Goal: Task Accomplishment & Management: Manage account settings

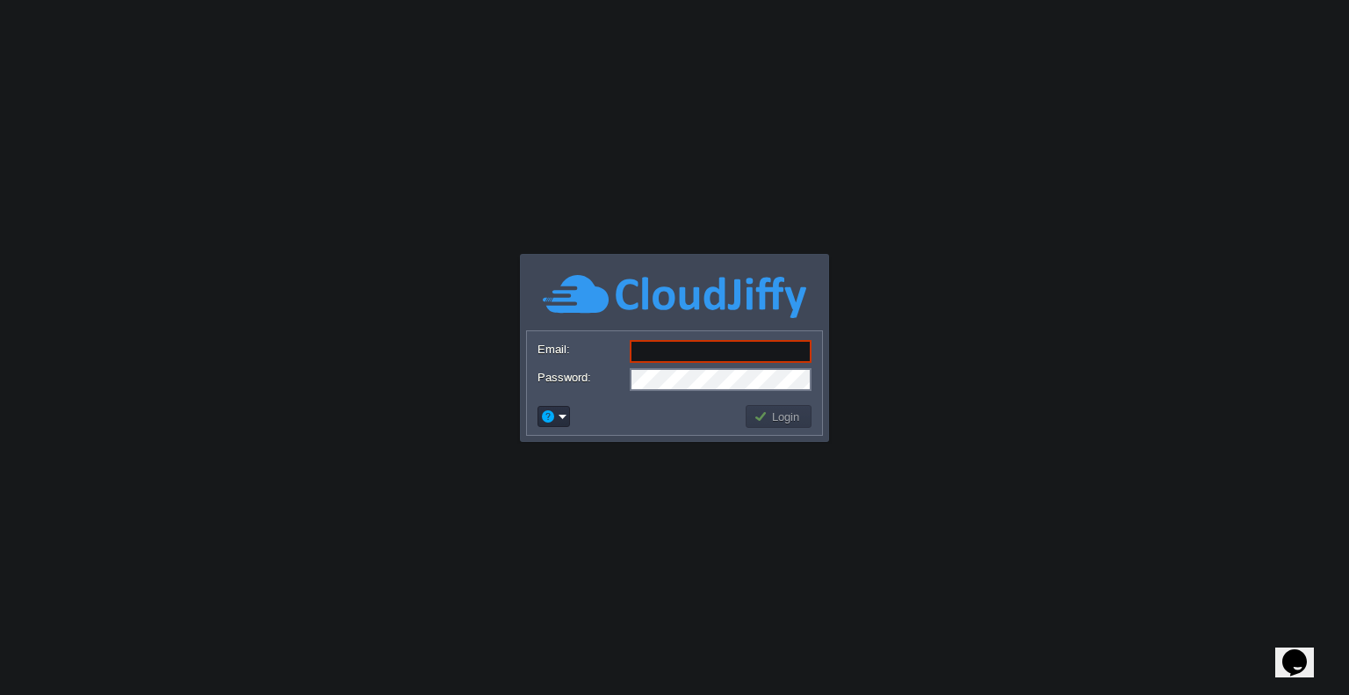
type input "[EMAIL_ADDRESS][DOMAIN_NAME]"
click at [778, 419] on button "Login" at bounding box center [779, 417] width 51 height 16
click at [778, 417] on body "Application Platform v.8.10.2 Email: [EMAIL_ADDRESS][DOMAIN_NAME] Password: Log…" at bounding box center [674, 347] width 1349 height 695
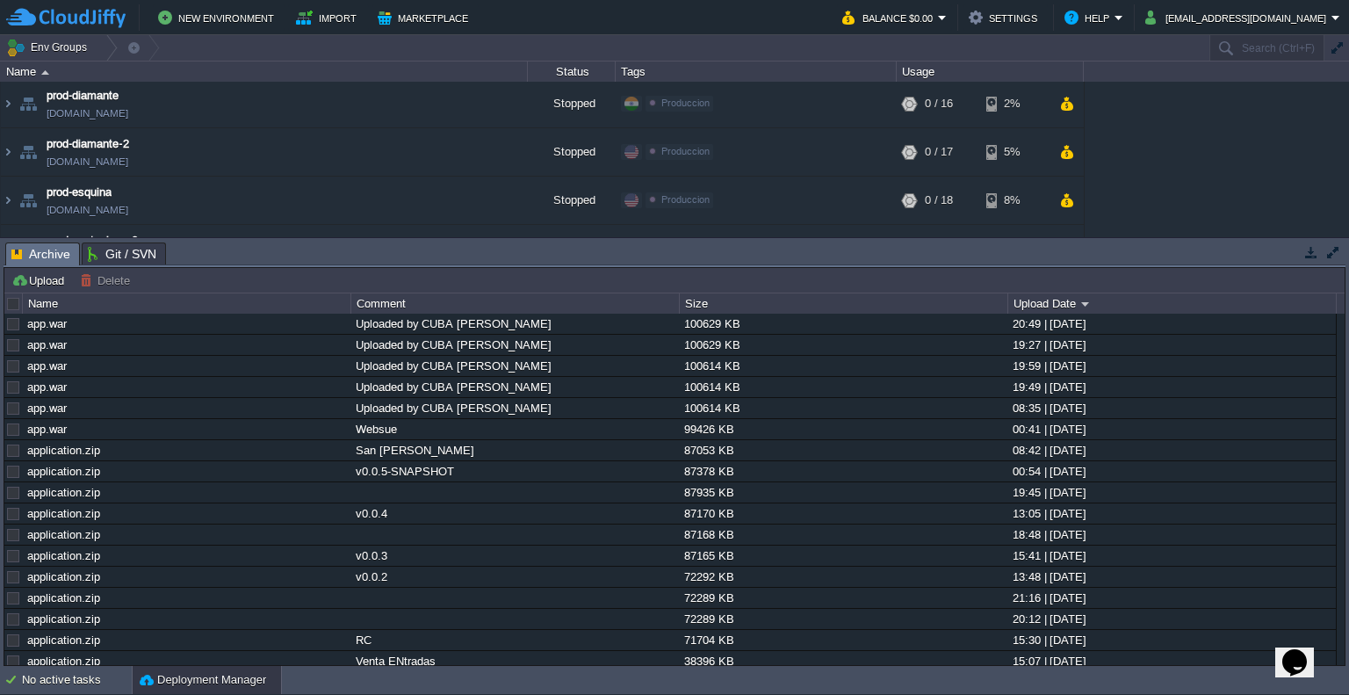
scroll to position [517, 0]
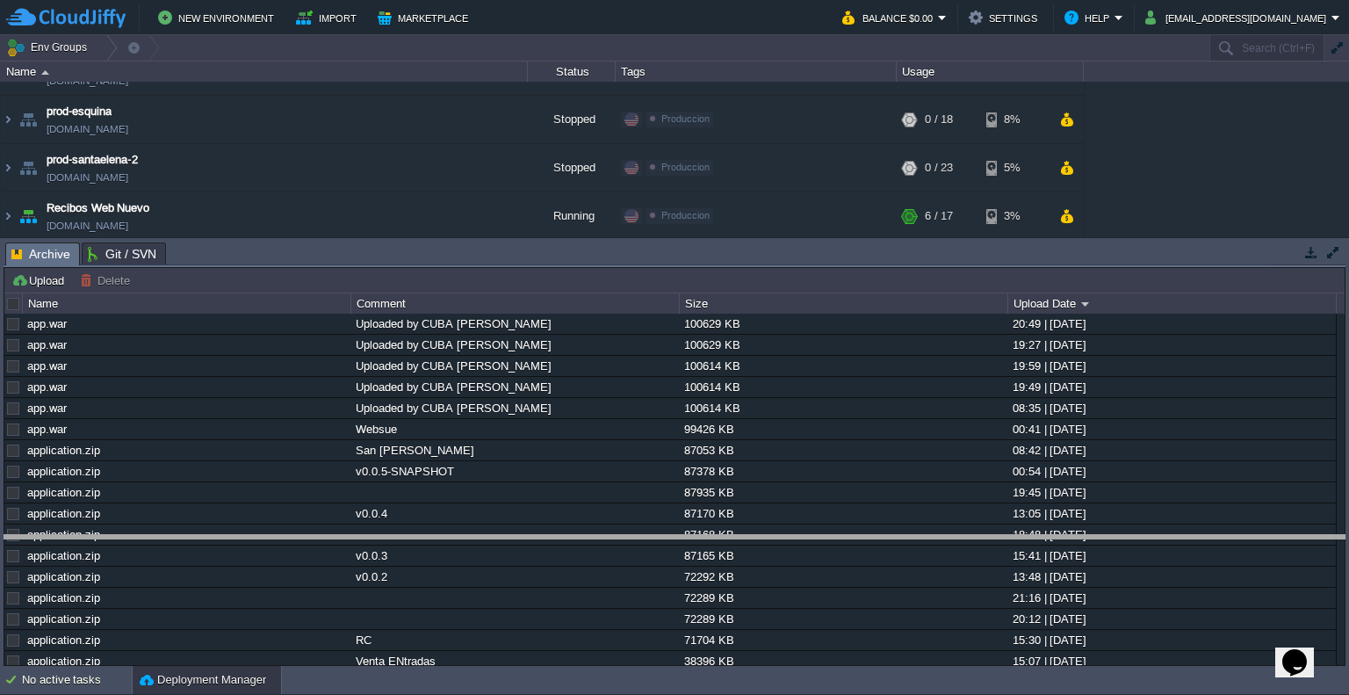
drag, startPoint x: 289, startPoint y: 255, endPoint x: 242, endPoint y: 273, distance: 50.1
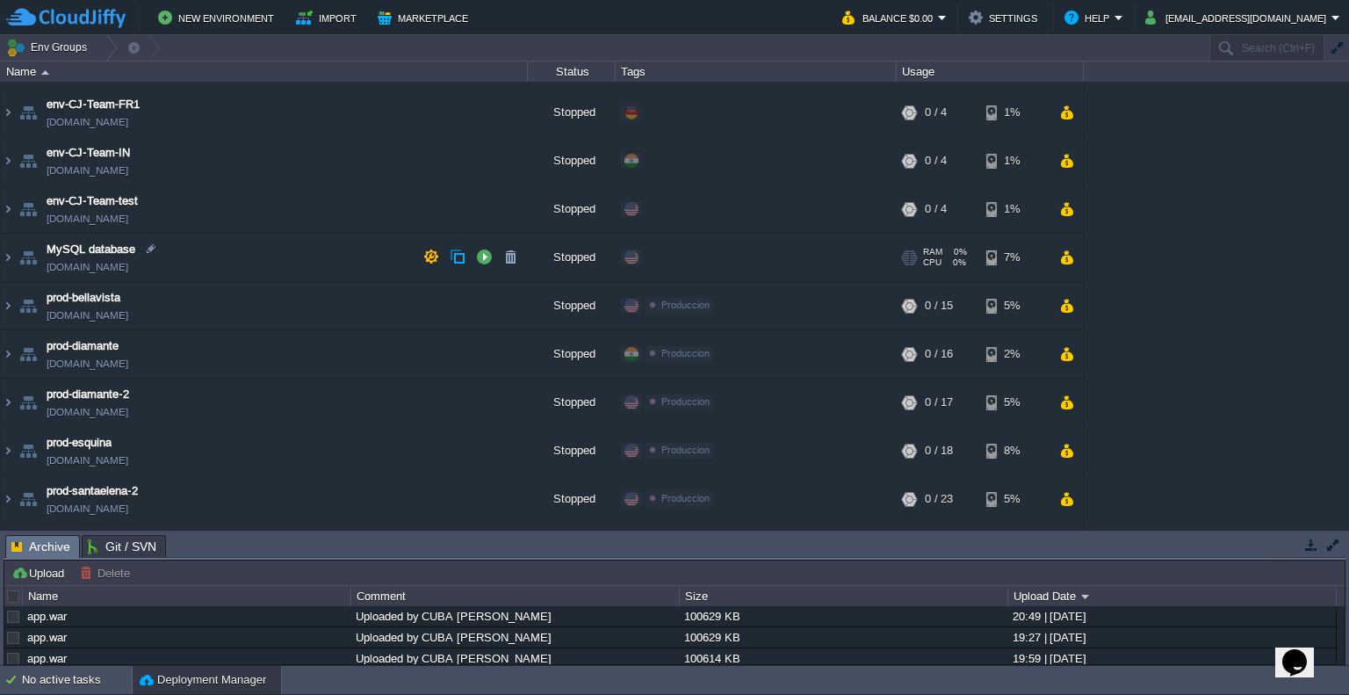
scroll to position [225, 0]
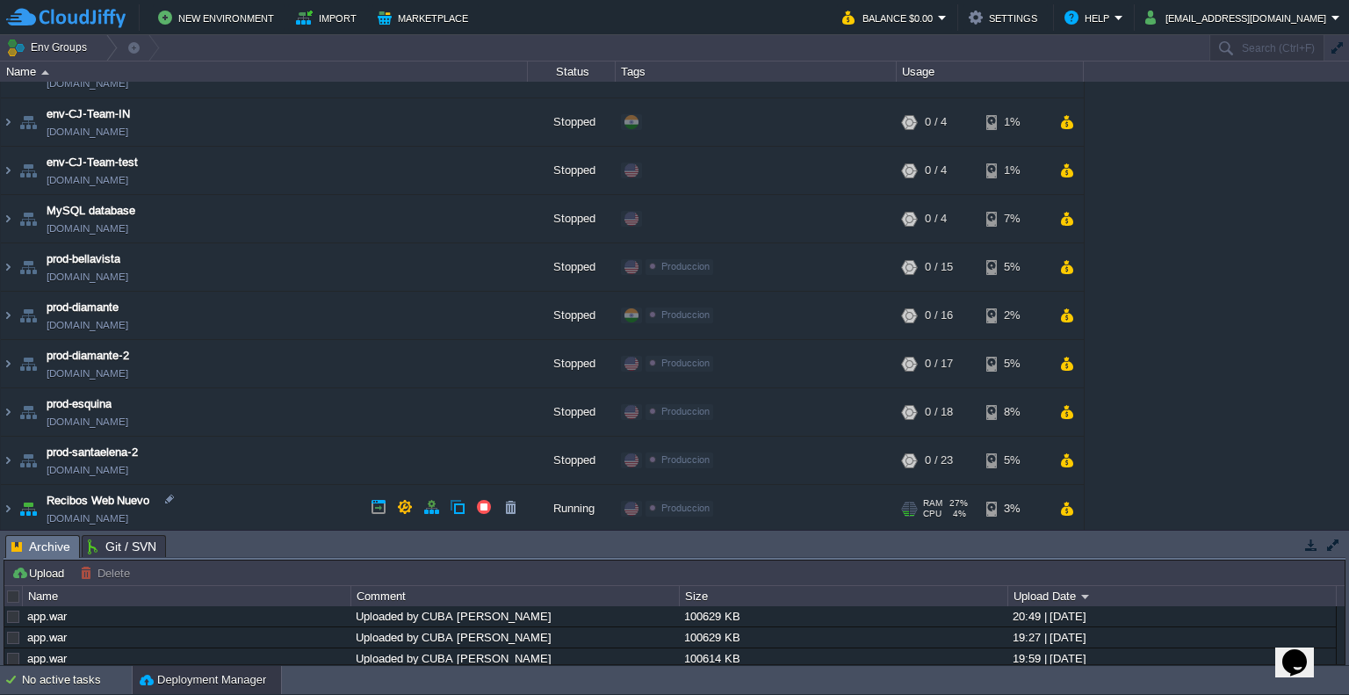
click at [242, 493] on td "Recibos Web Nuevo [DOMAIN_NAME]" at bounding box center [264, 509] width 527 height 48
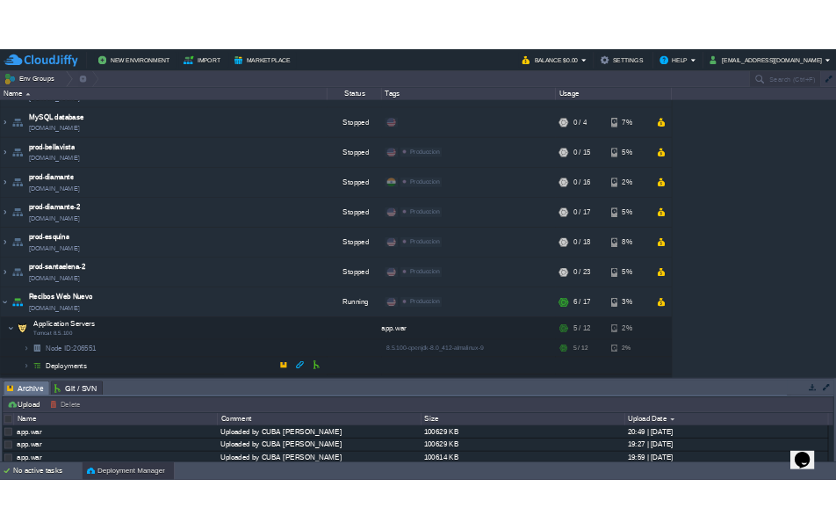
scroll to position [380, 0]
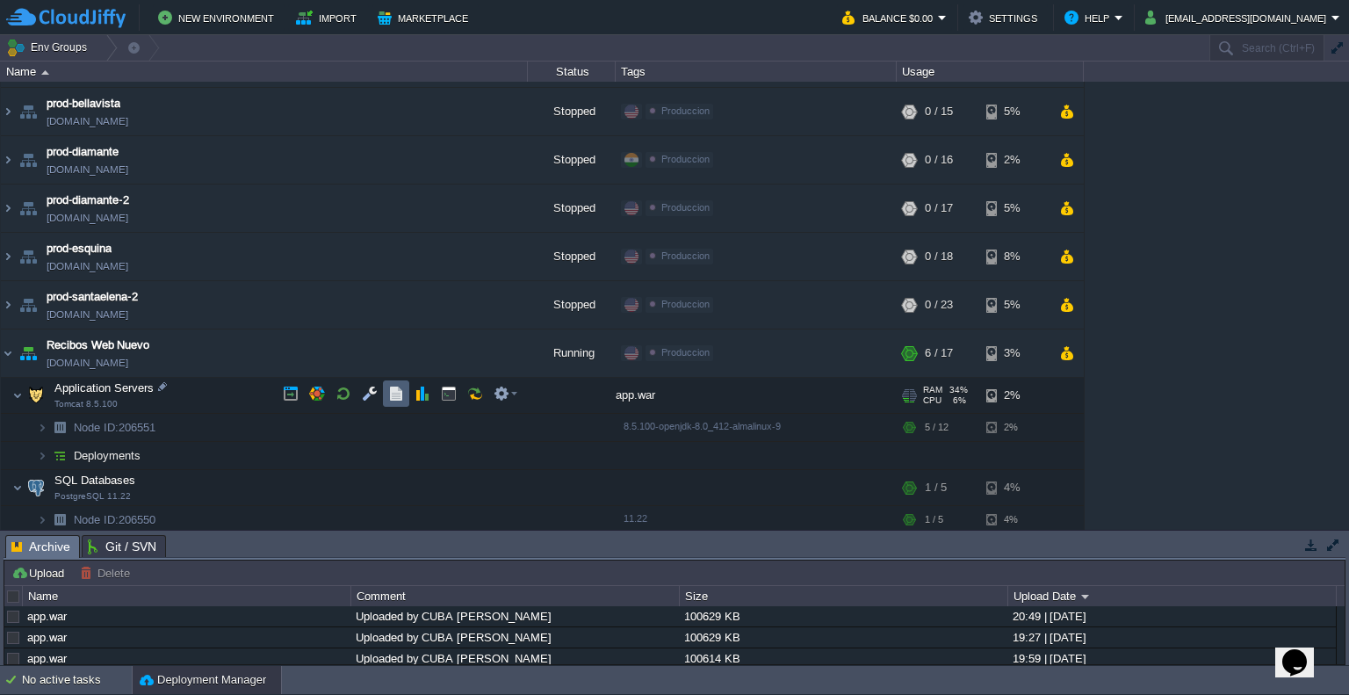
click at [397, 393] on button "button" at bounding box center [396, 394] width 16 height 16
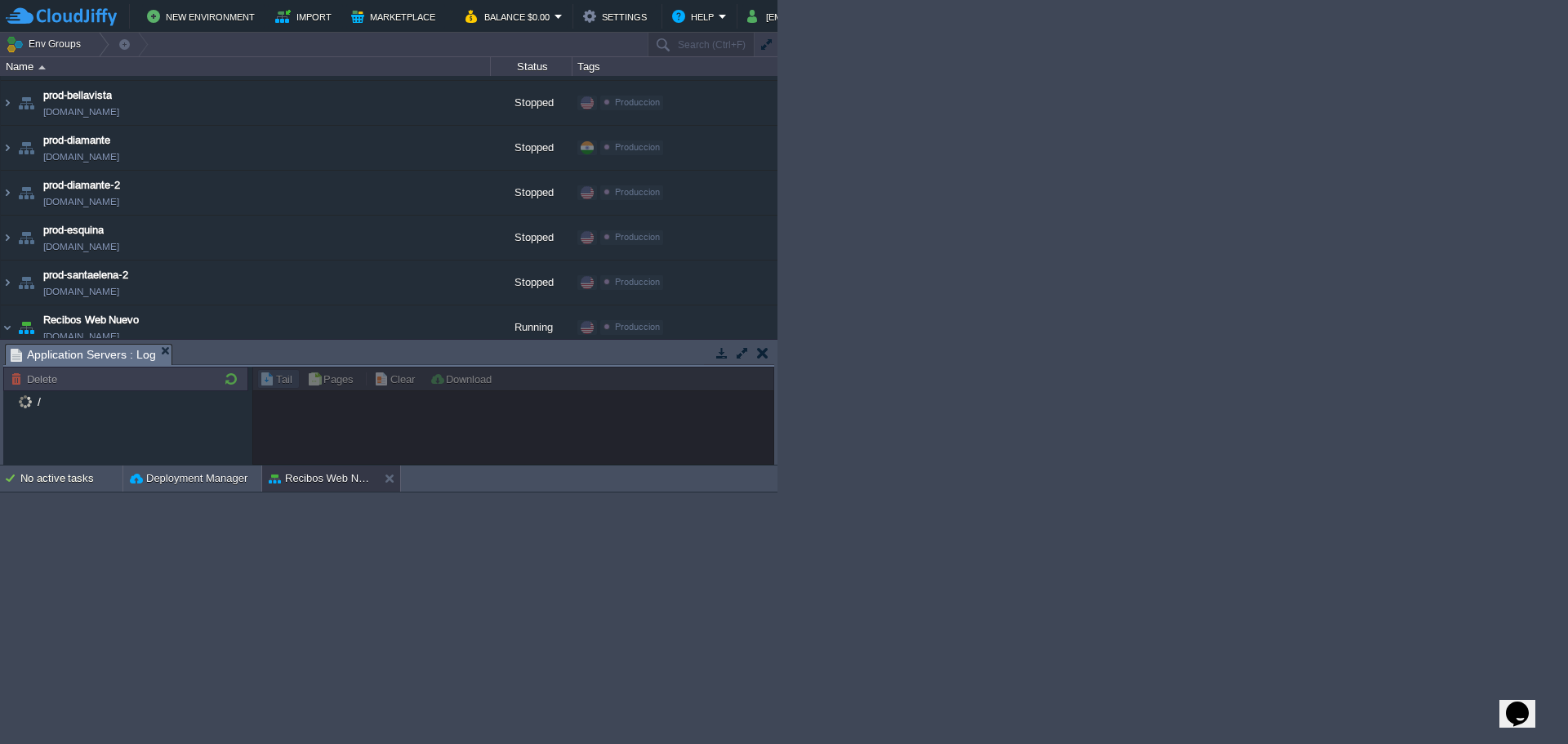
scroll to position [260, 0]
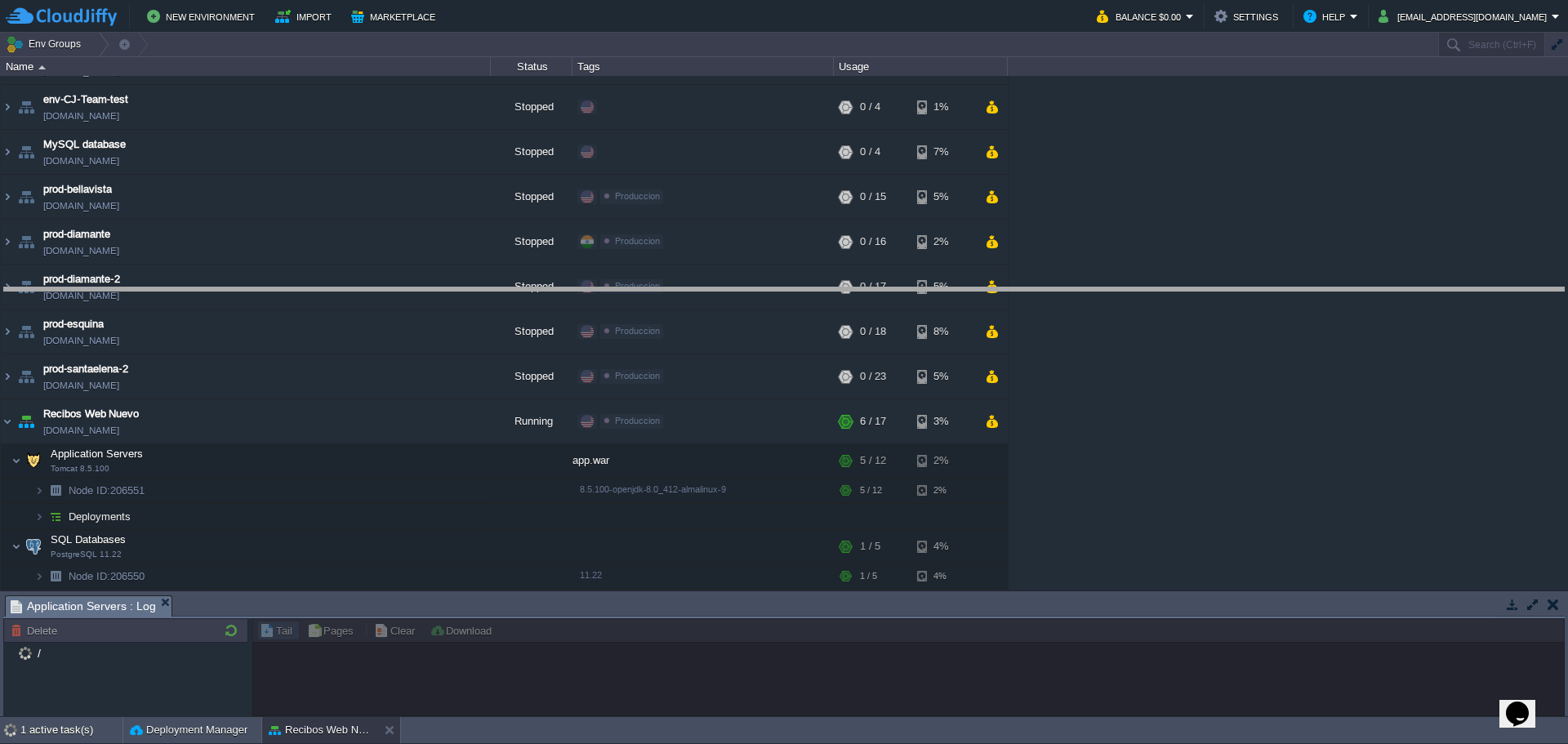
drag, startPoint x: 319, startPoint y: 611, endPoint x: 344, endPoint y: 303, distance: 309.0
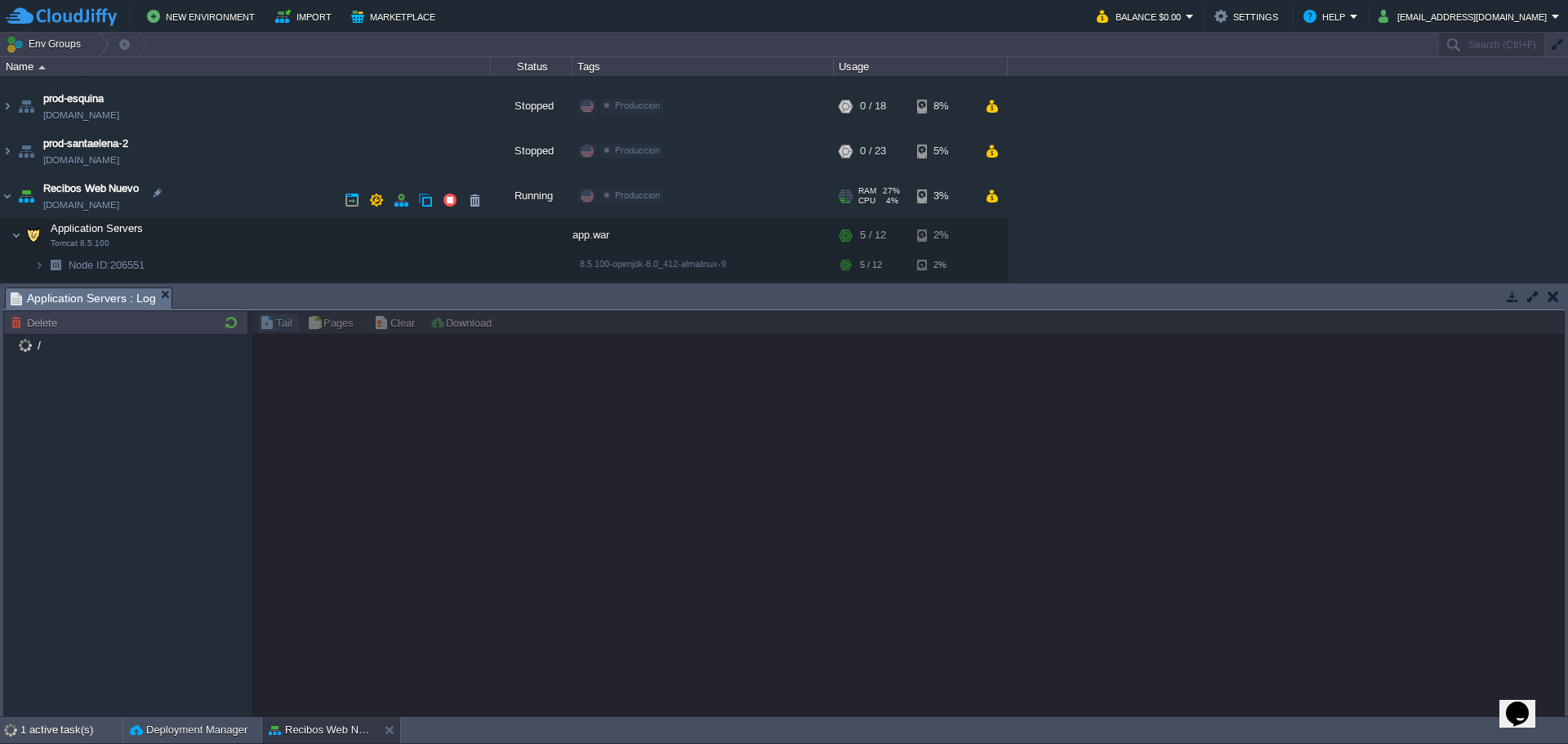
scroll to position [506, 0]
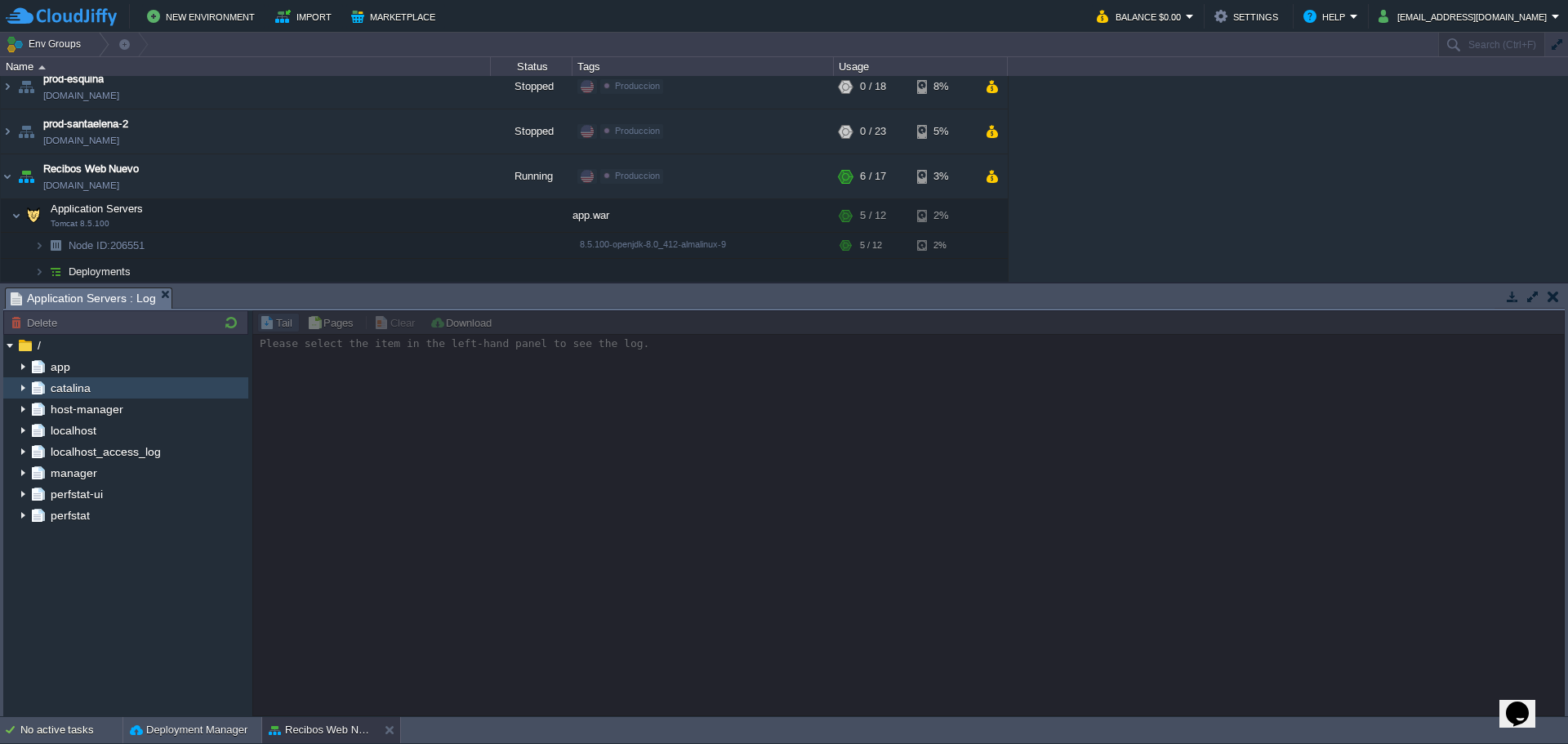
click at [48, 382] on span "catalina" at bounding box center [70, 388] width 46 height 15
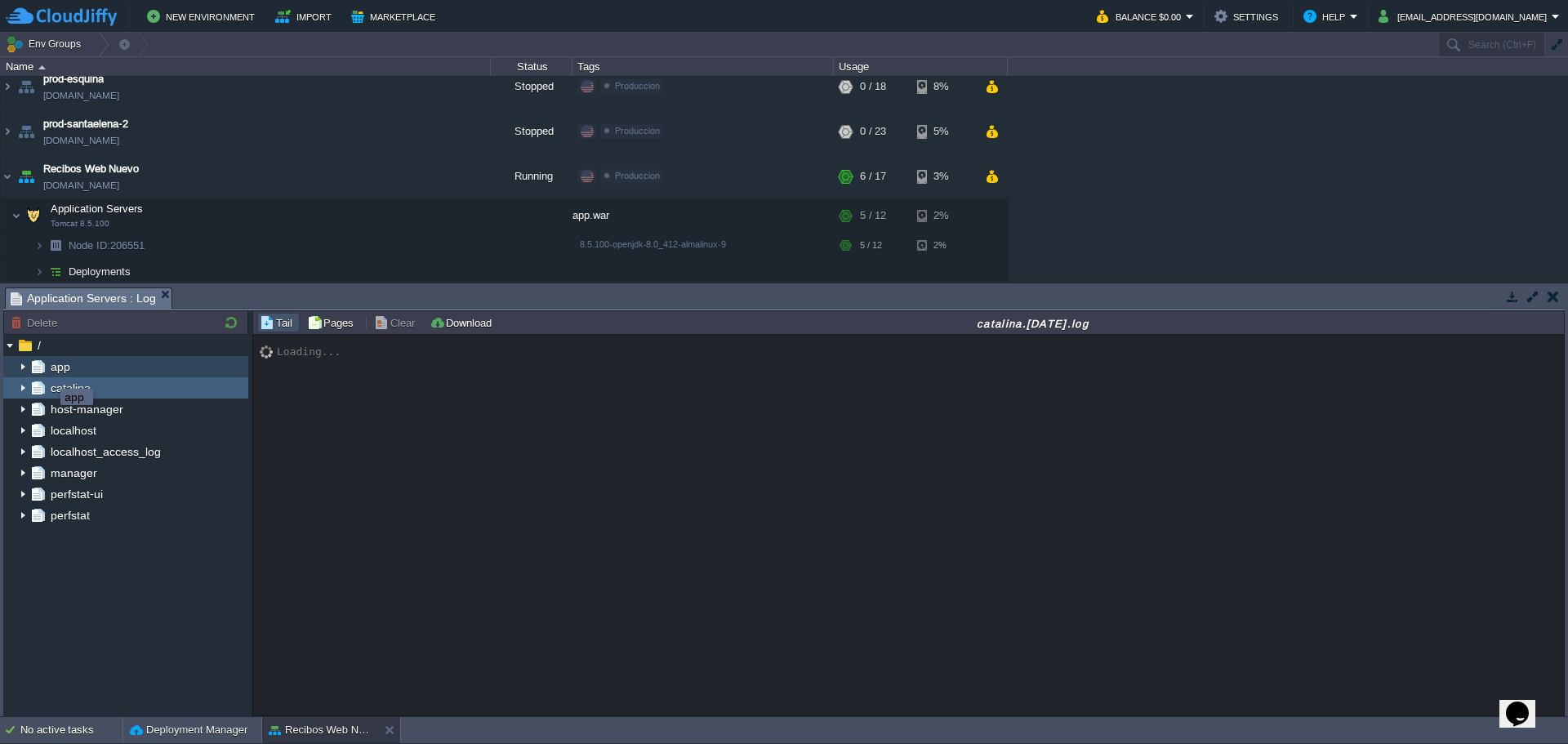
click at [51, 366] on span "app" at bounding box center [59, 367] width 25 height 15
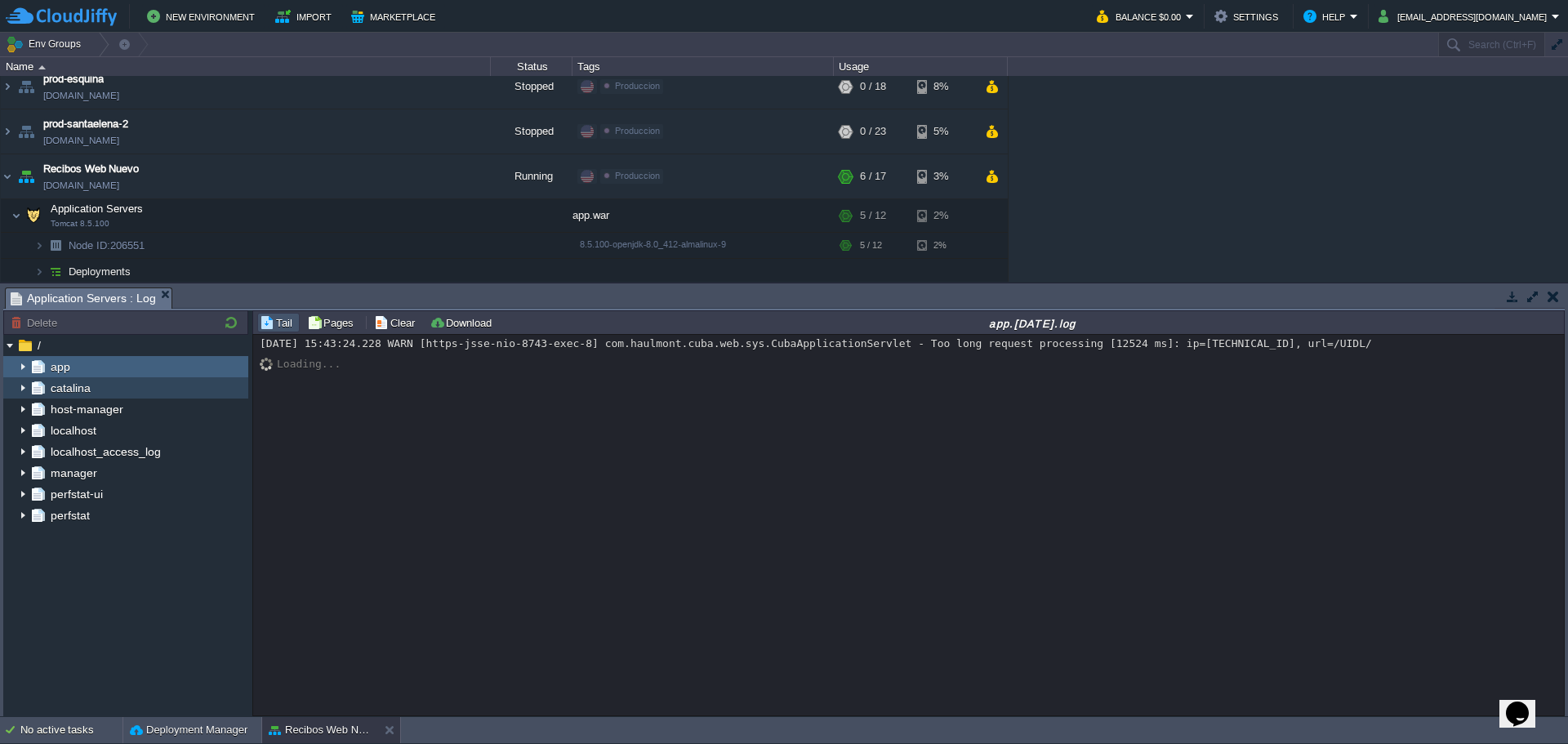
click at [57, 392] on span "catalina" at bounding box center [70, 388] width 46 height 15
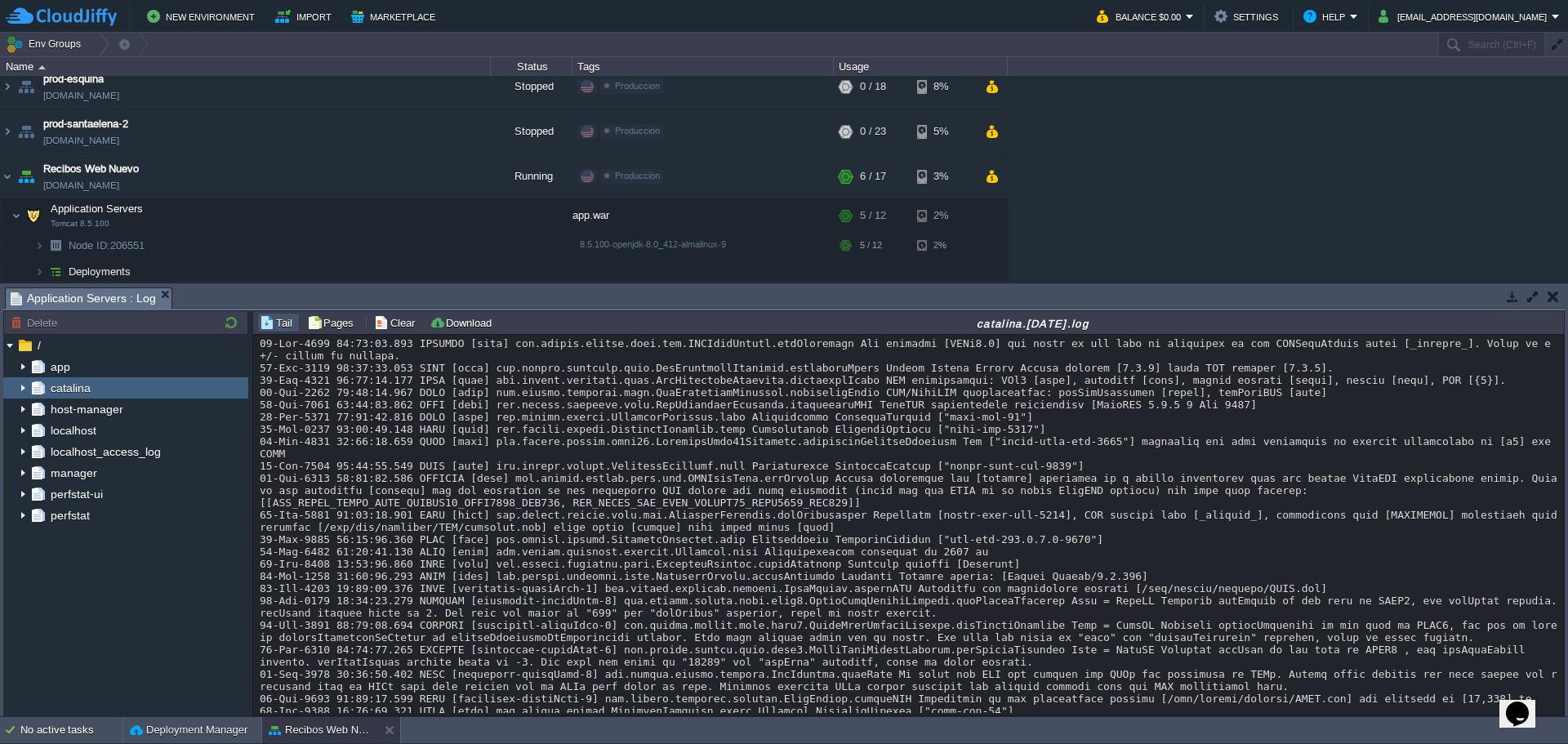
scroll to position [233, 0]
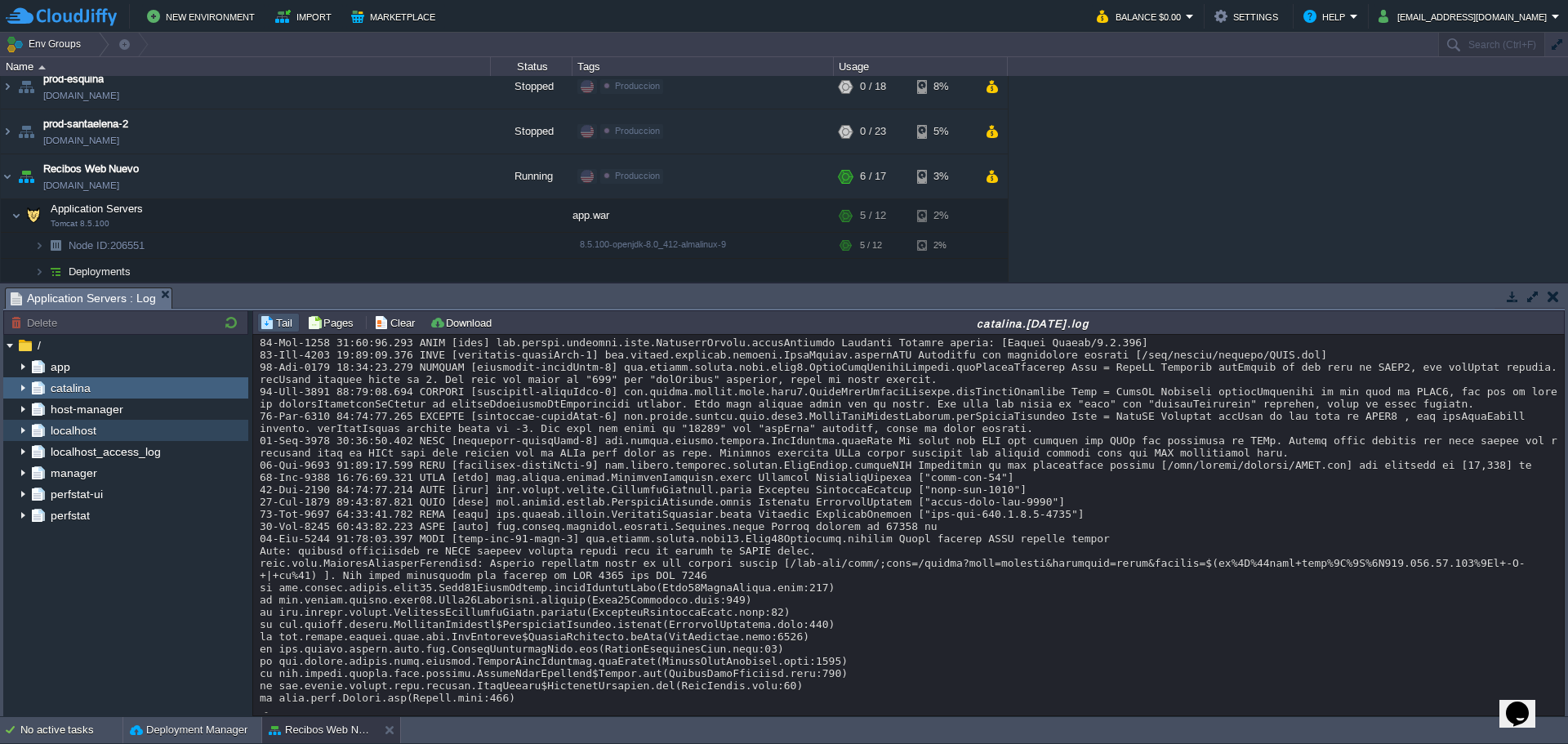
click at [91, 427] on span "localhost" at bounding box center [72, 431] width 51 height 15
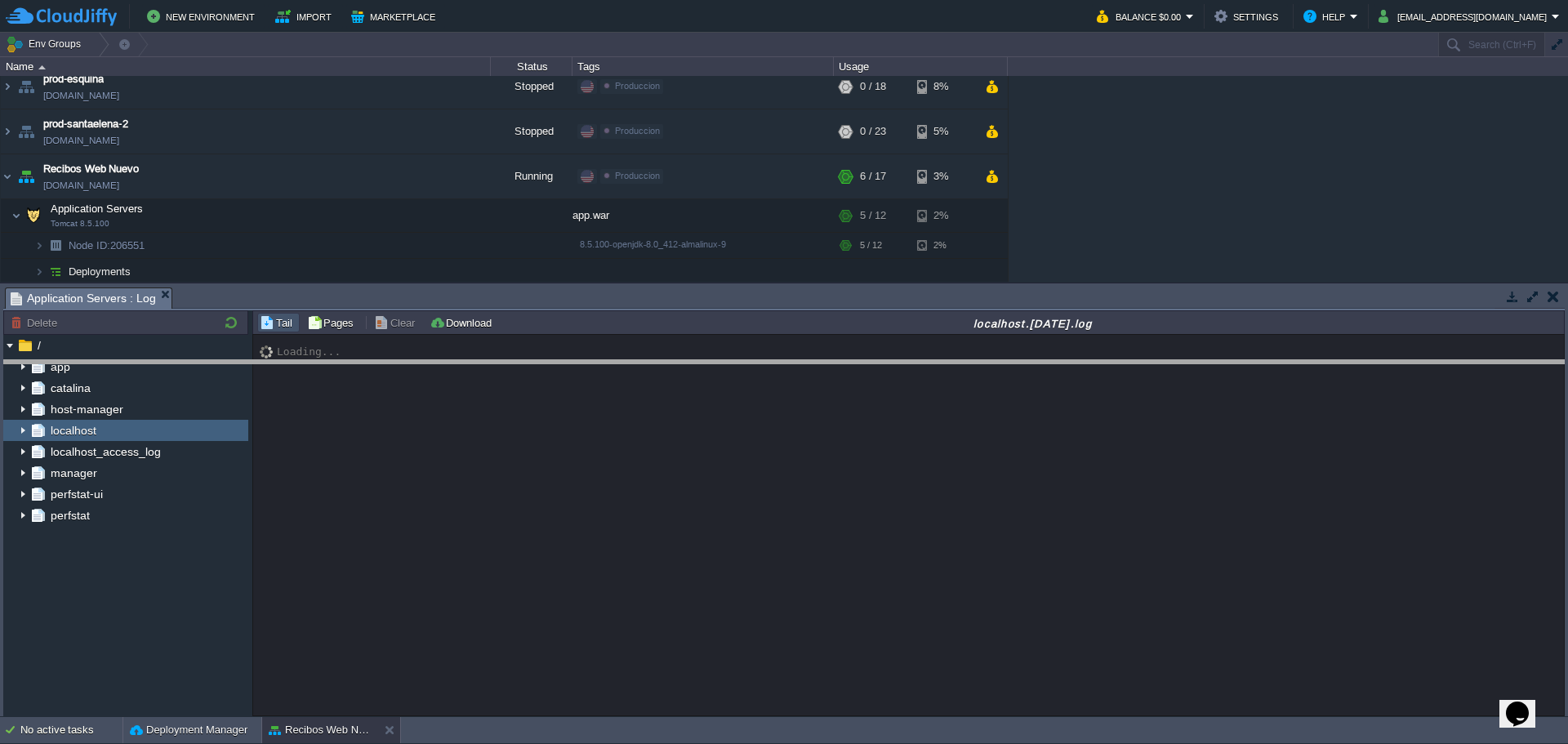
drag, startPoint x: 219, startPoint y: 292, endPoint x: 220, endPoint y: 365, distance: 73.0
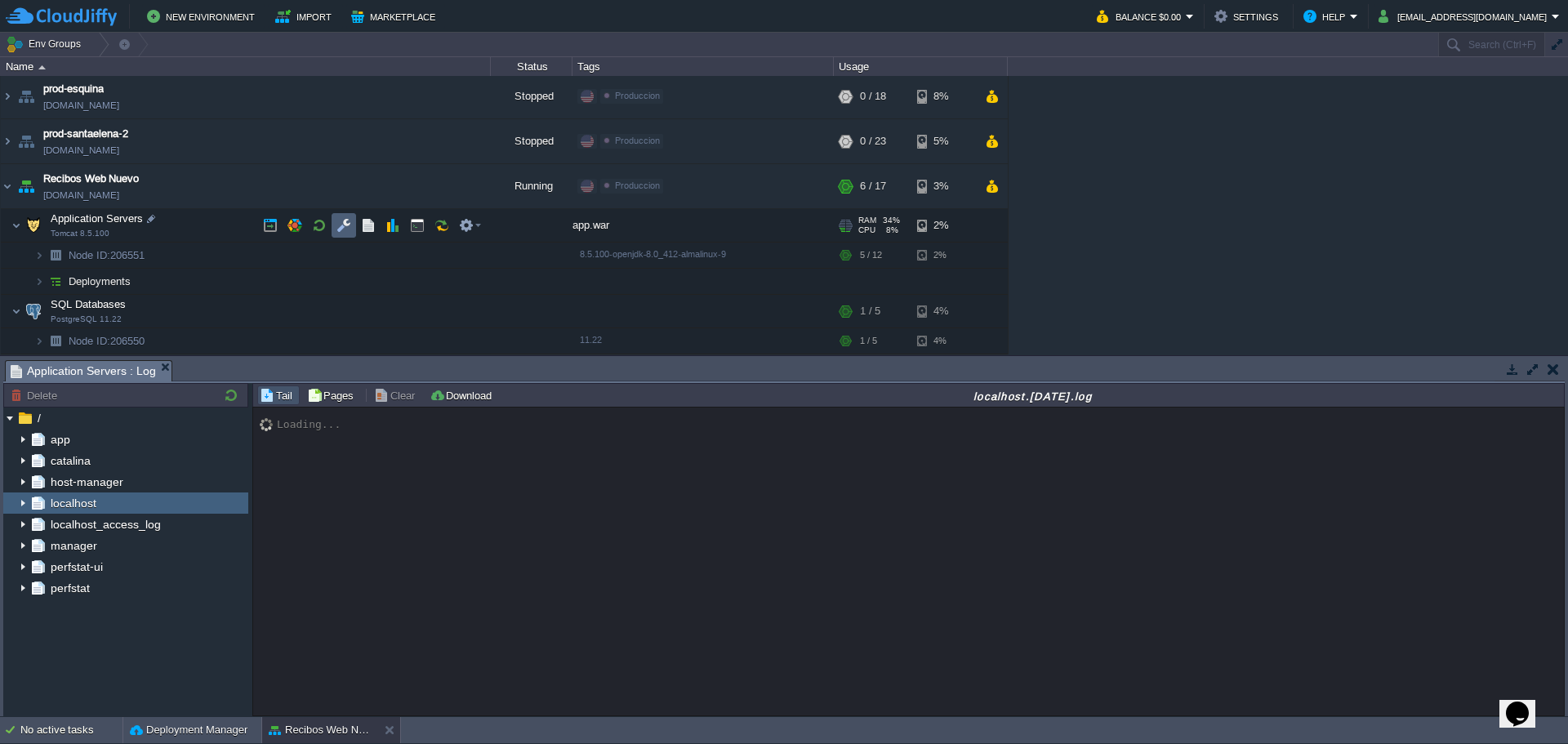
click at [355, 229] on td at bounding box center [344, 225] width 24 height 24
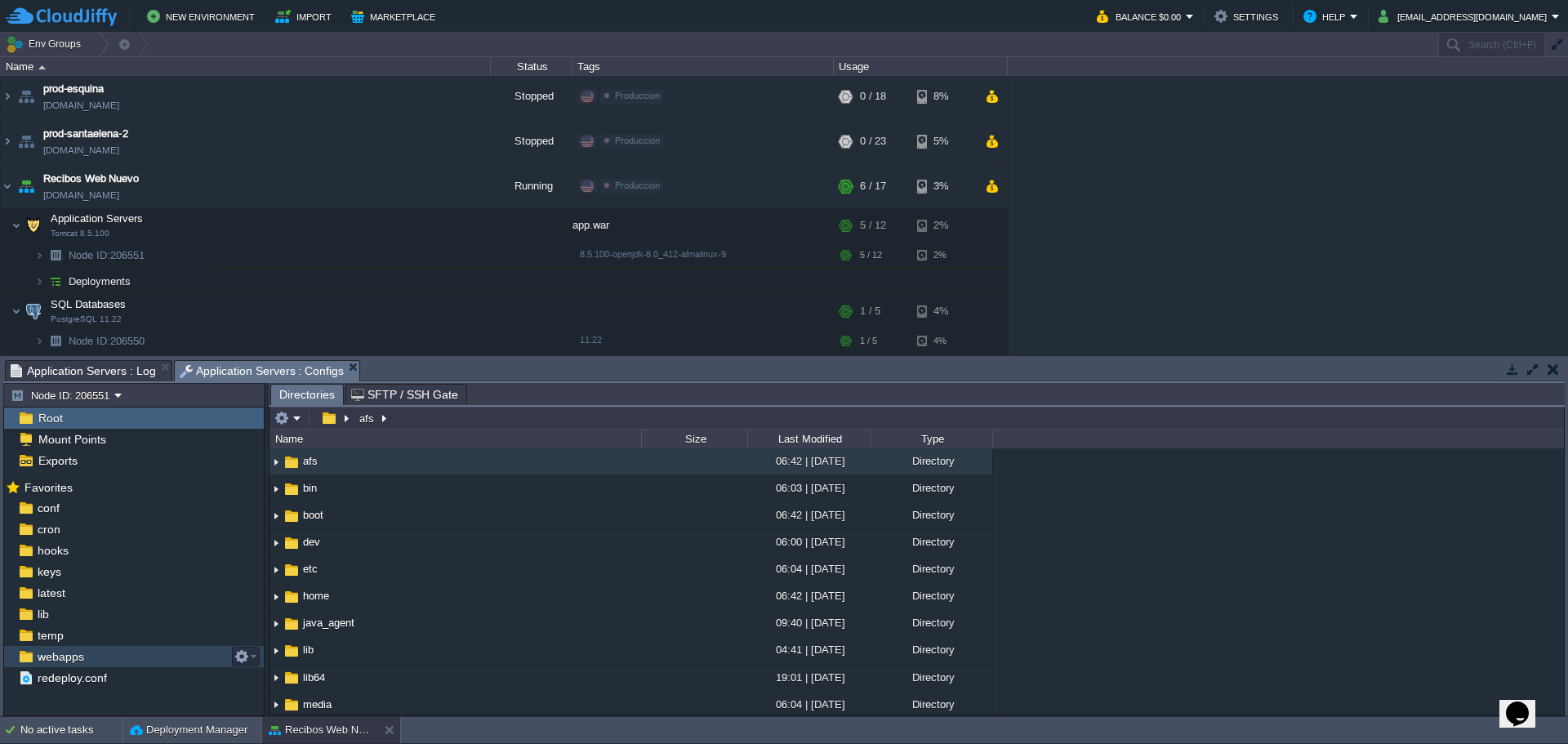
click at [82, 664] on span "webapps" at bounding box center [60, 657] width 52 height 15
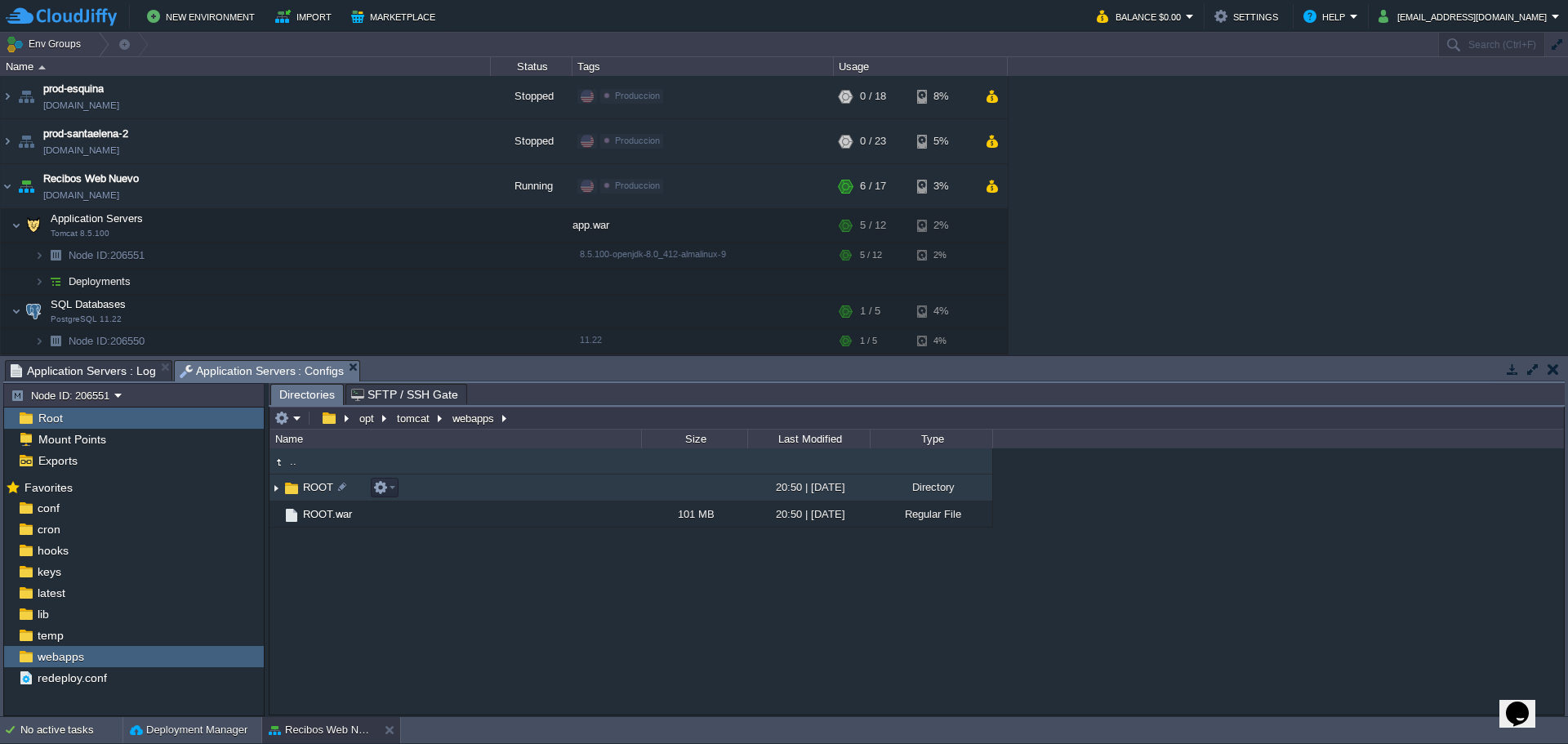
click at [277, 494] on img at bounding box center [276, 487] width 13 height 25
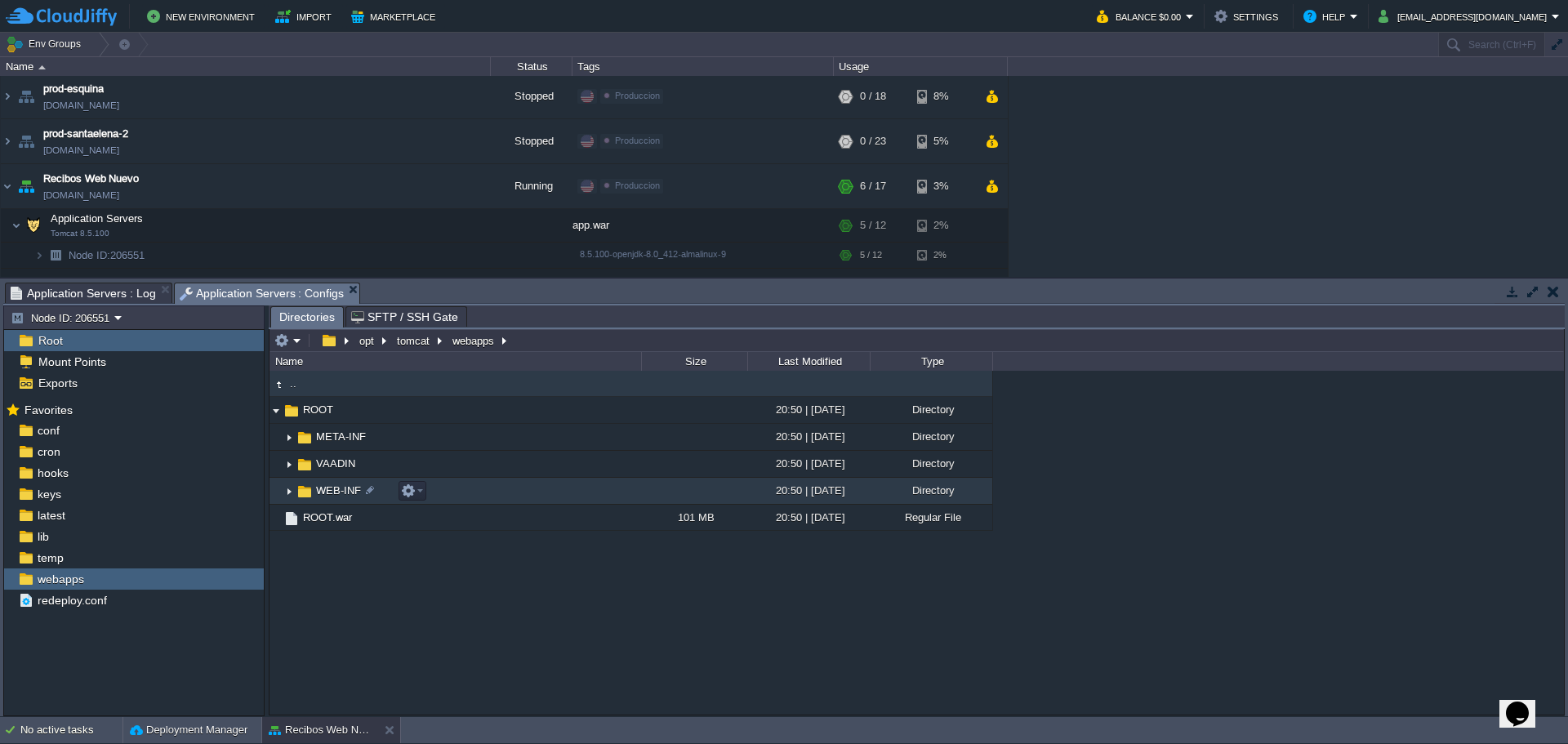
click at [286, 489] on img at bounding box center [289, 491] width 13 height 25
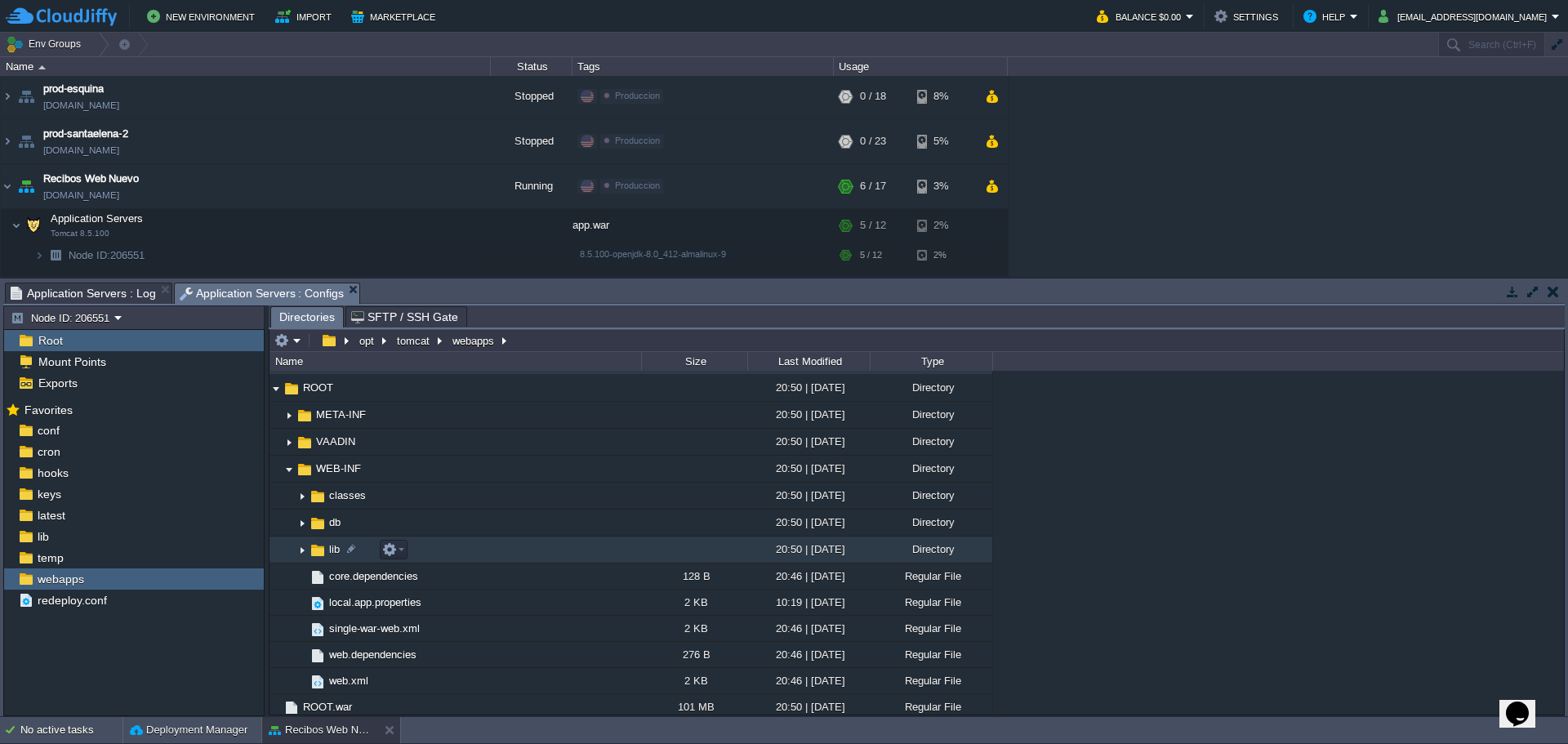
scroll to position [29, 0]
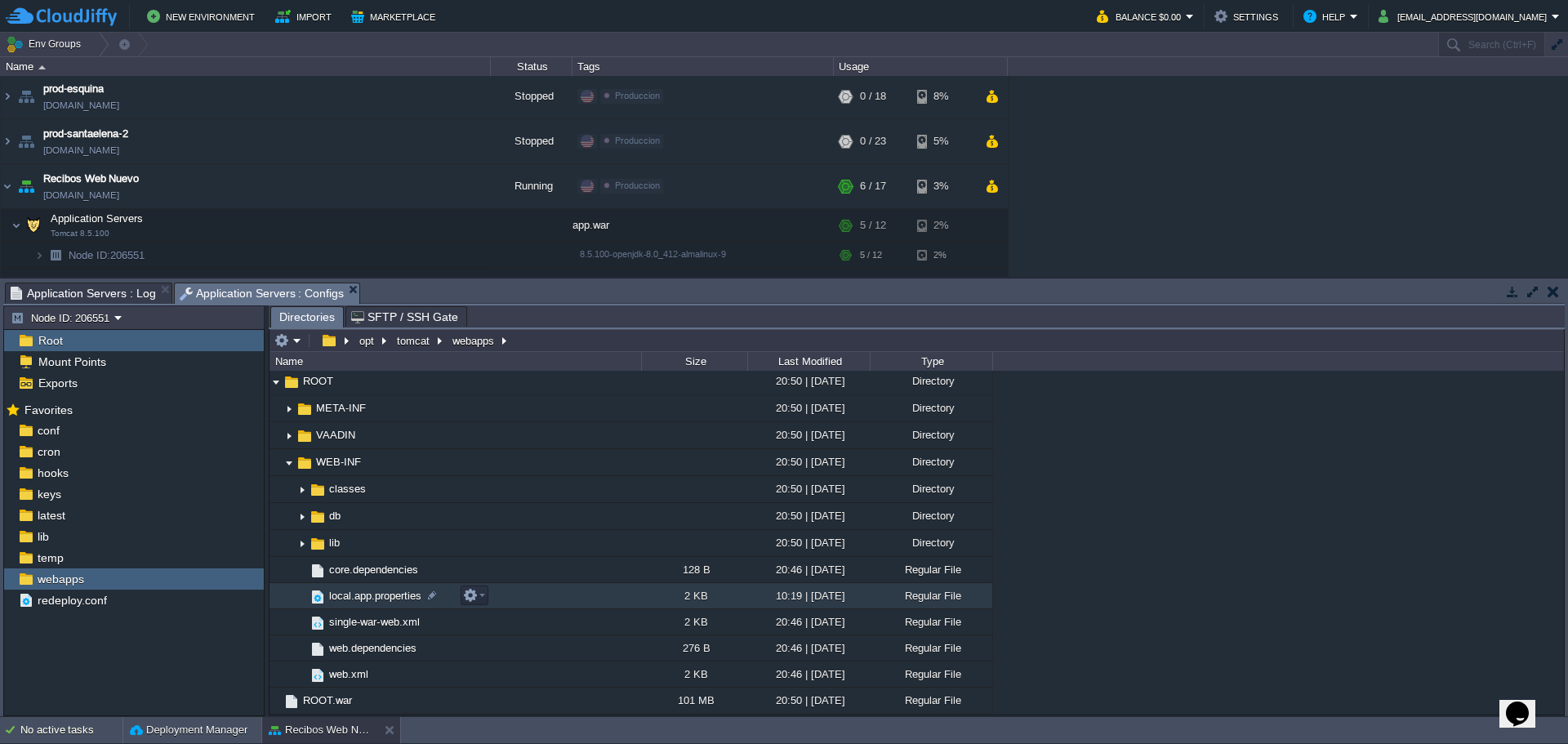
click at [342, 595] on span "local.app.properties" at bounding box center [375, 595] width 98 height 14
click at [355, 605] on td "local.app.properties" at bounding box center [455, 596] width 372 height 26
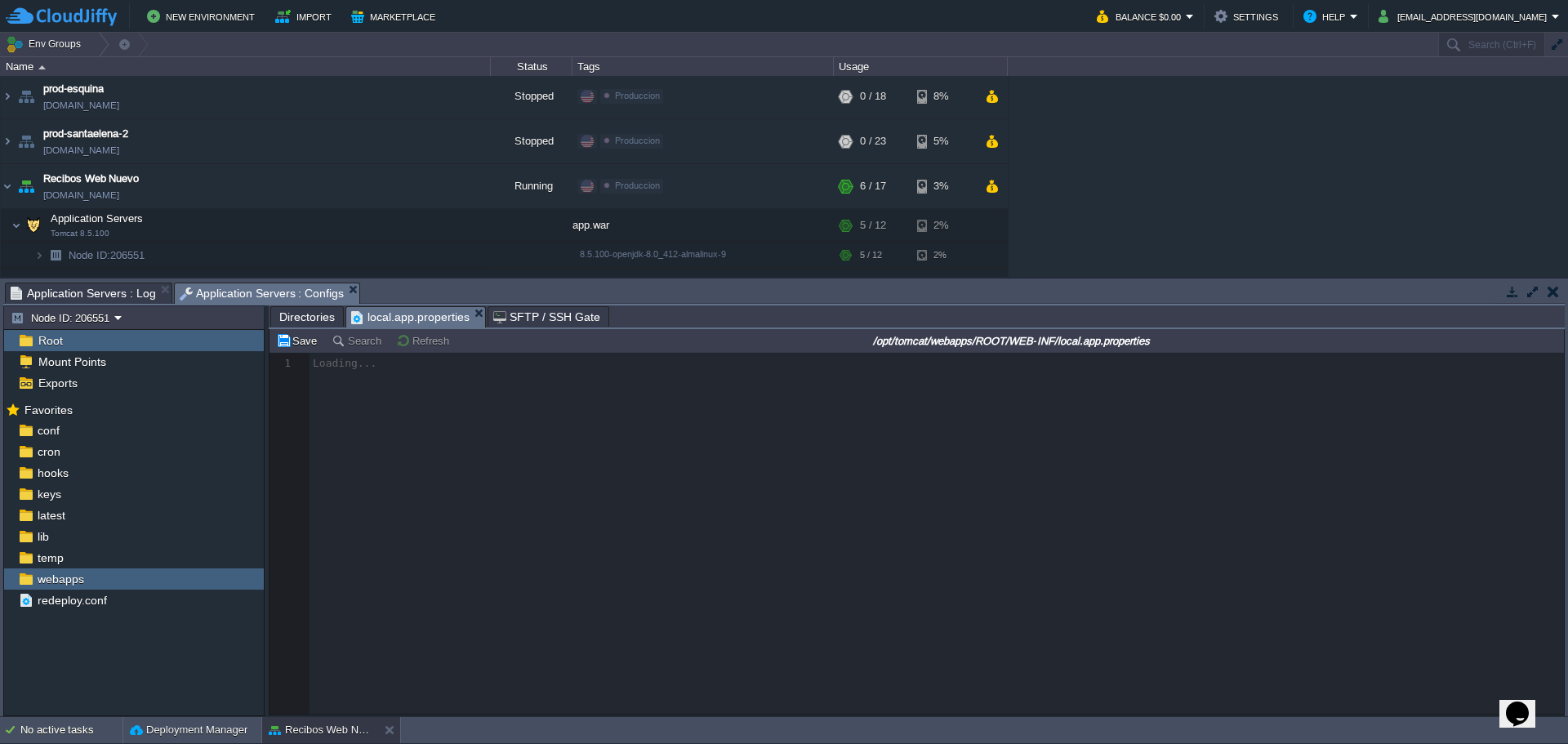
click at [308, 314] on span "Directories" at bounding box center [307, 316] width 56 height 20
click at [387, 326] on span "local.app.properties" at bounding box center [410, 317] width 118 height 20
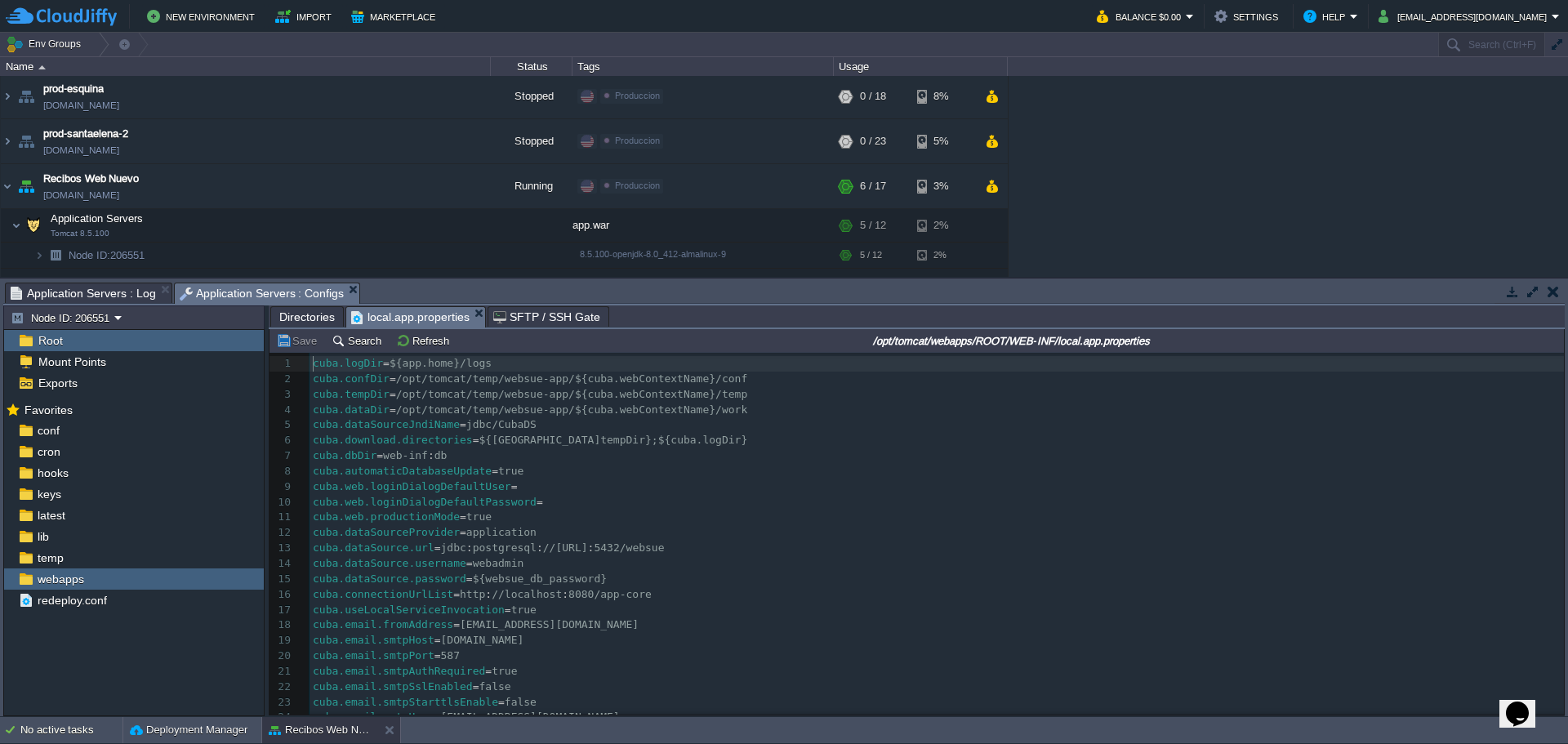
click at [509, 554] on span "postgresql" at bounding box center [505, 547] width 64 height 12
type textarea "postgresql"
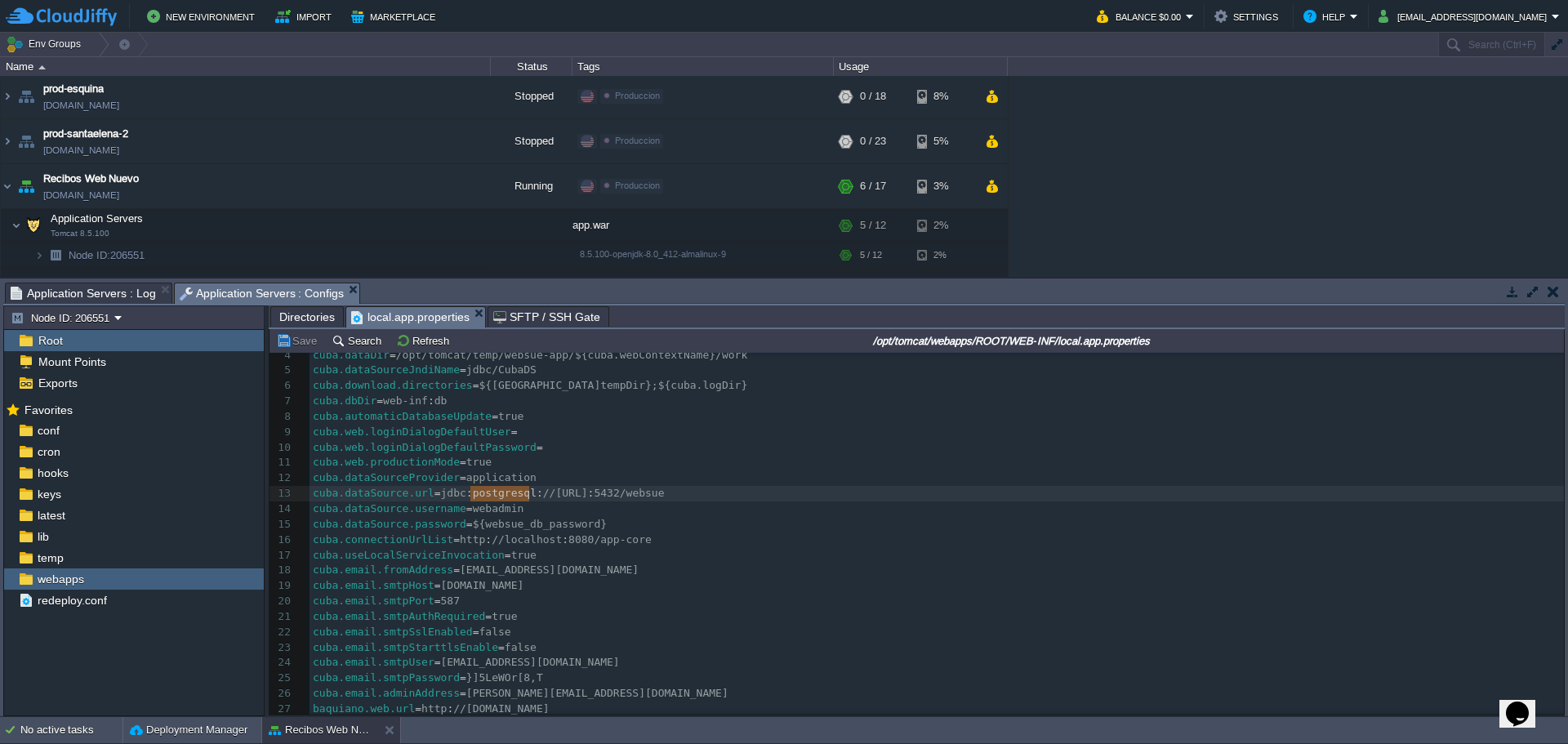
click at [458, 597] on pre "cuba.email.smtpPort = 587" at bounding box center [936, 602] width 1254 height 16
type textarea "587"
click at [471, 510] on div "x 1 cuba.logDir = ${app.home}/logs 2 cuba.confDir = /opt/tomcat/temp/websue-app…" at bounding box center [936, 509] width 1254 height 416
click at [525, 519] on div "x 1 cuba.logDir = ${app.home}/logs 2 cuba.confDir = /opt/tomcat/temp/websue-app…" at bounding box center [936, 509] width 1254 height 416
type textarea "websue_db_password"
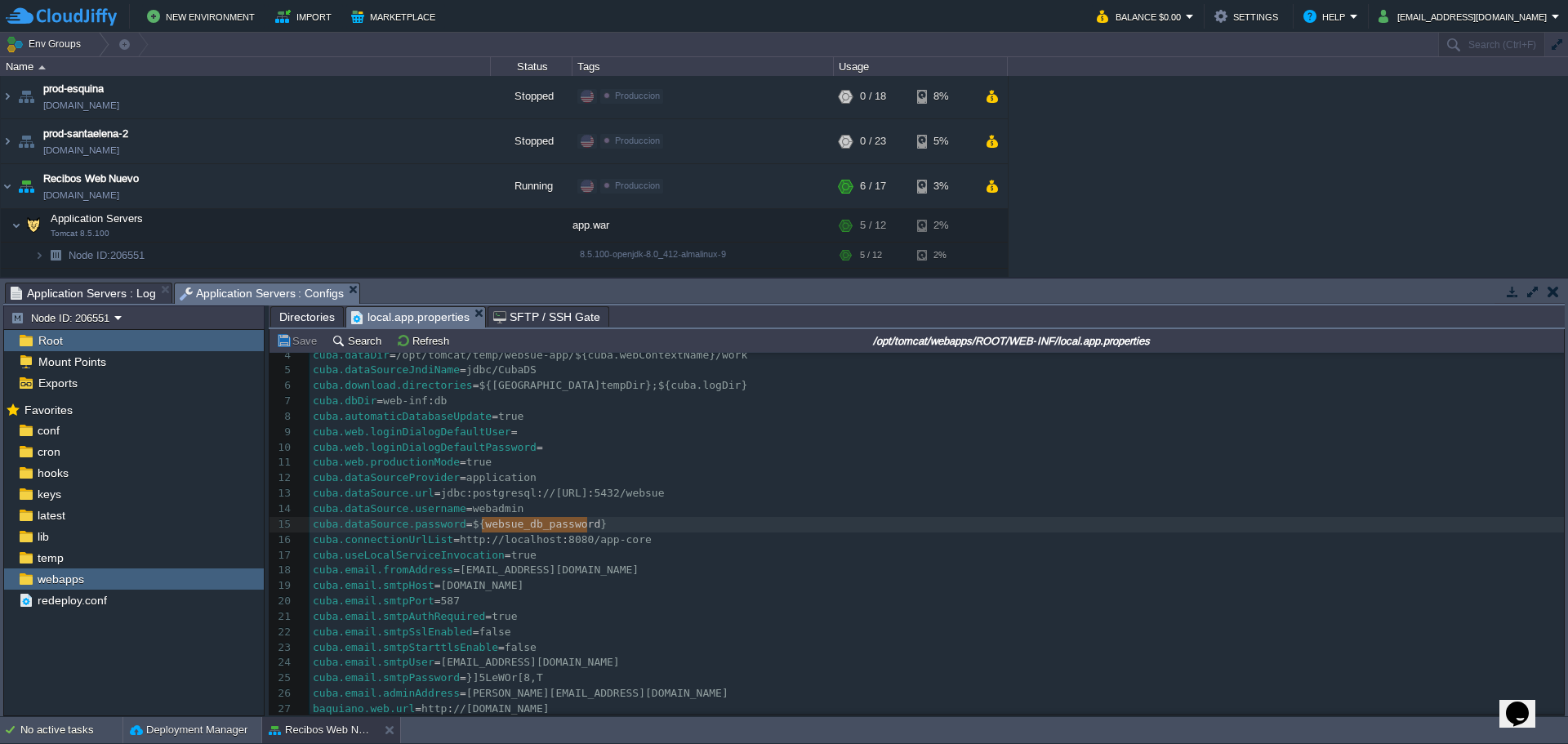
click at [452, 657] on span "[EMAIL_ADDRESS][DOMAIN_NAME]" at bounding box center [530, 661] width 178 height 12
type textarea "responder"
click at [458, 692] on div "x 1 cuba.logDir = ${app.home}/logs 2 cuba.confDir = /opt/tomcat/temp/websue-app…" at bounding box center [936, 509] width 1254 height 416
type textarea "[PERSON_NAME]"
type textarea "."
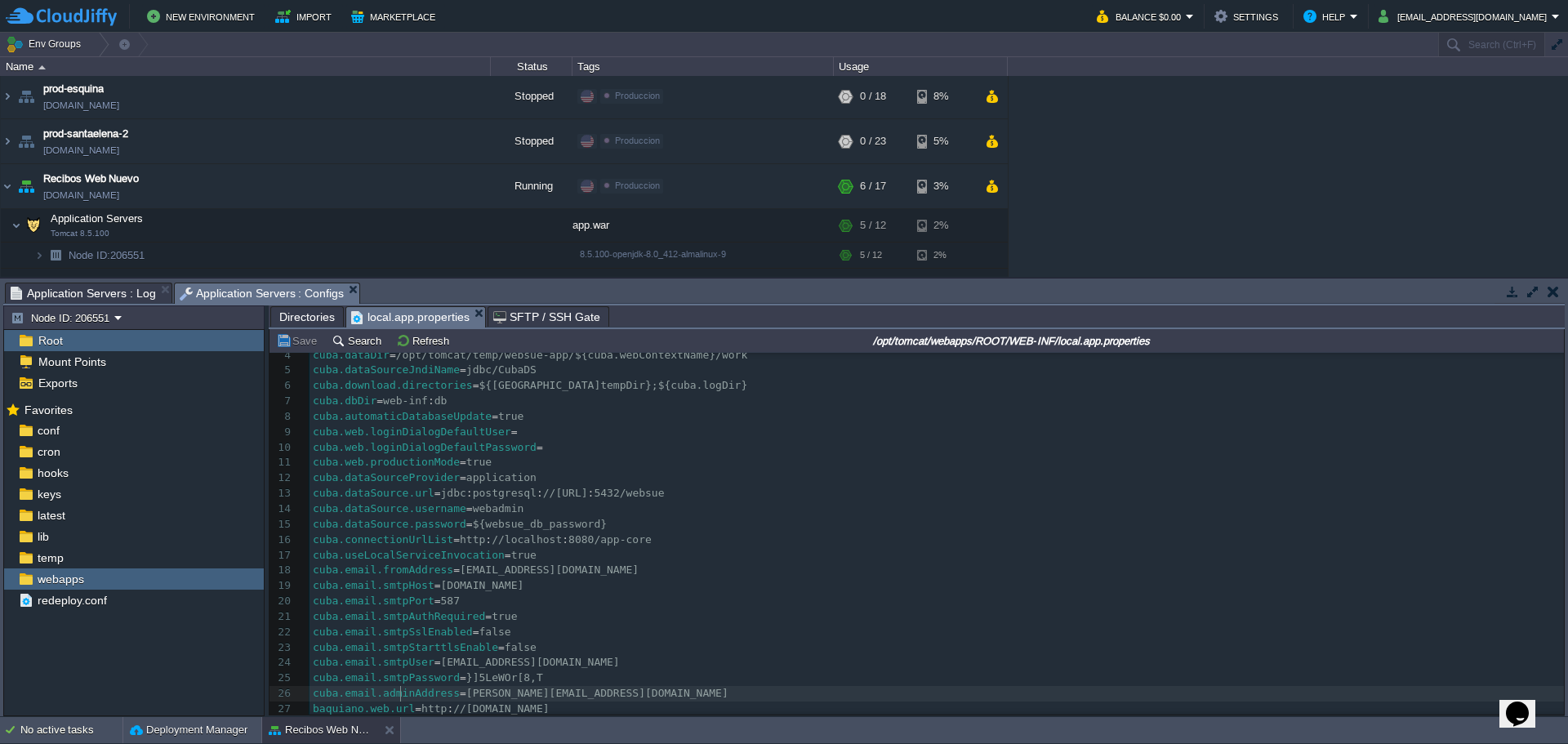
type textarea "adminAddress"
click at [481, 572] on span "[EMAIL_ADDRESS][DOMAIN_NAME]" at bounding box center [549, 569] width 178 height 12
type textarea "responder"
click at [449, 609] on pre "cuba.email.smtpAuthRequired = true" at bounding box center [936, 617] width 1254 height 16
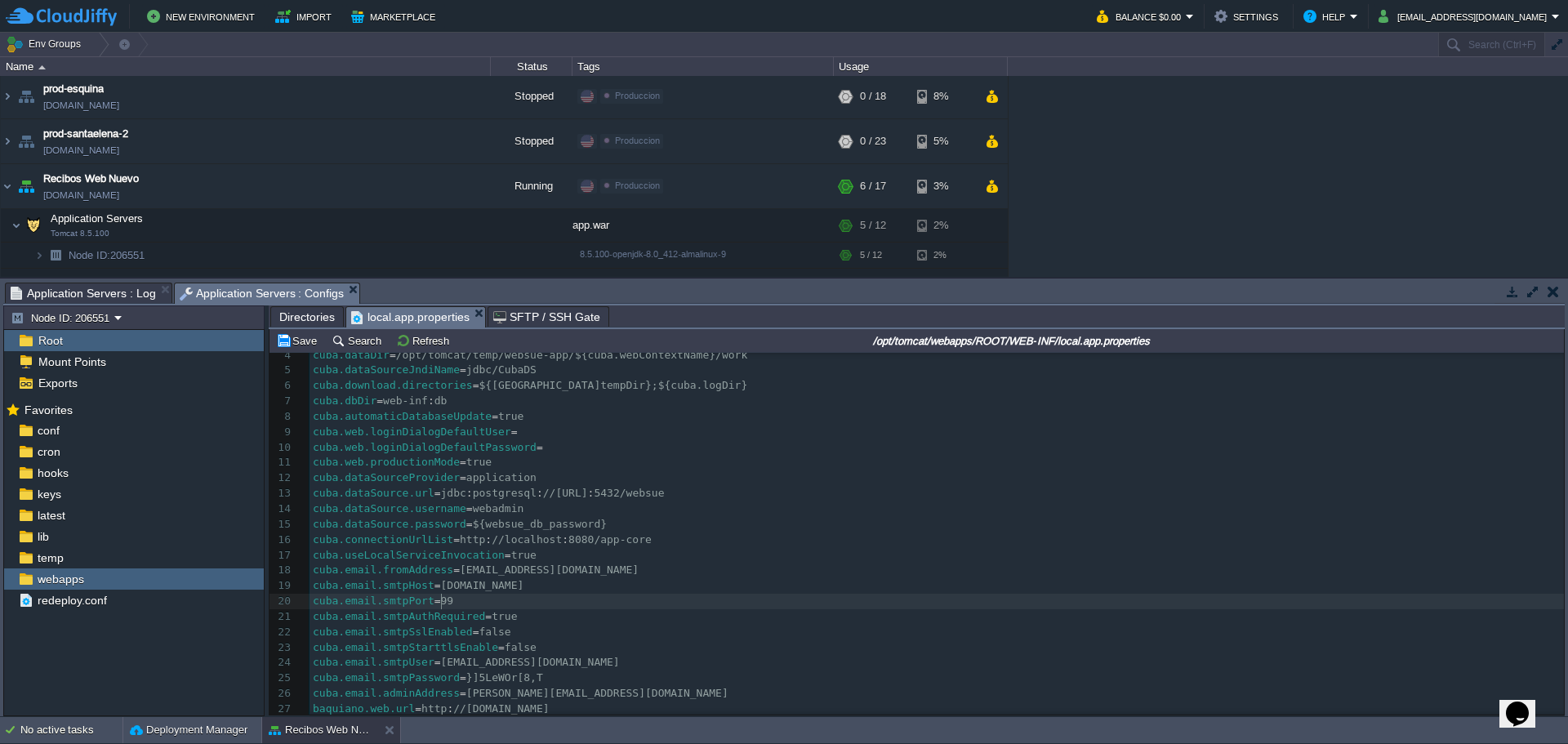
scroll to position [6, 17]
type textarea "995"
click at [292, 347] on button "Save" at bounding box center [298, 340] width 46 height 15
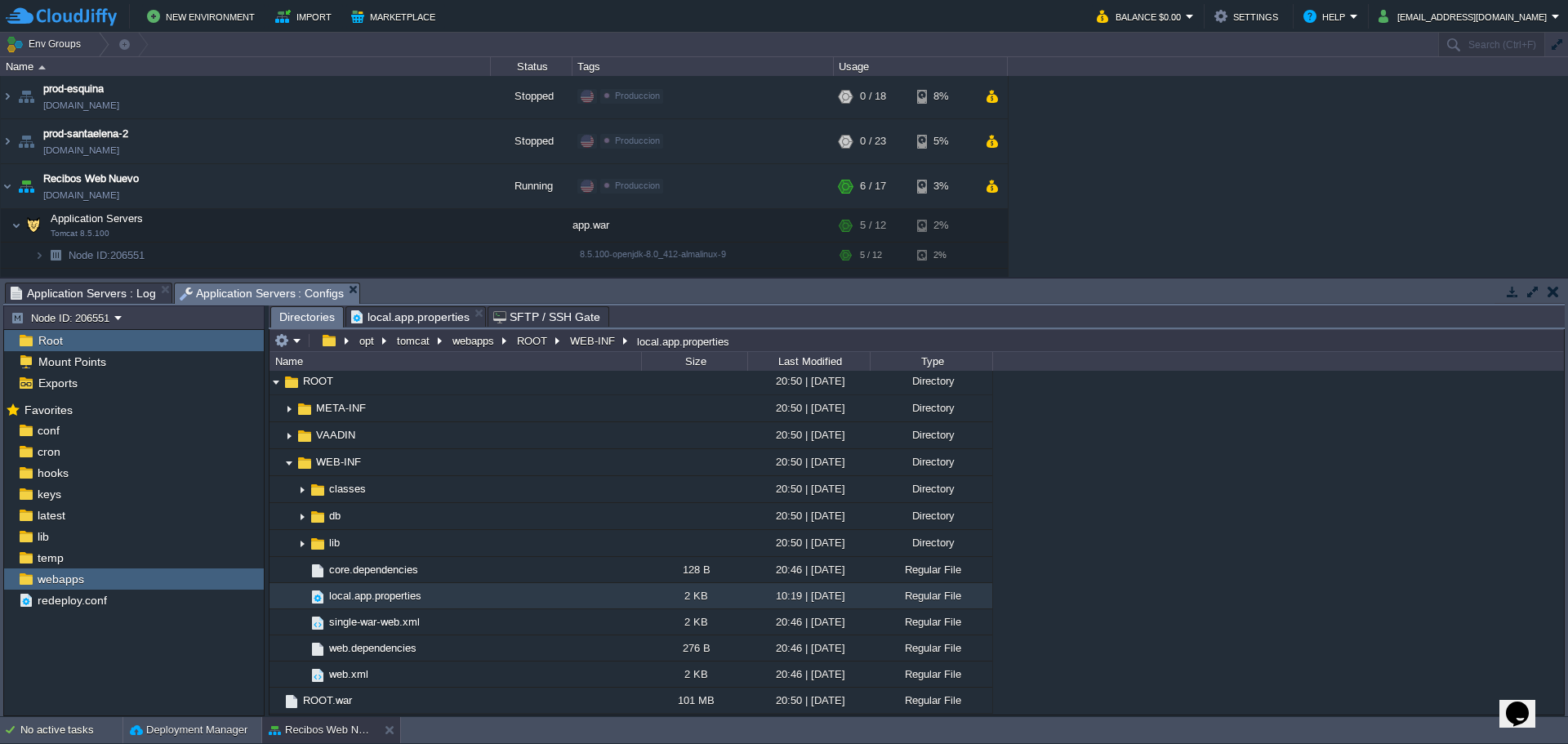
click at [298, 319] on span "Directories" at bounding box center [307, 317] width 56 height 20
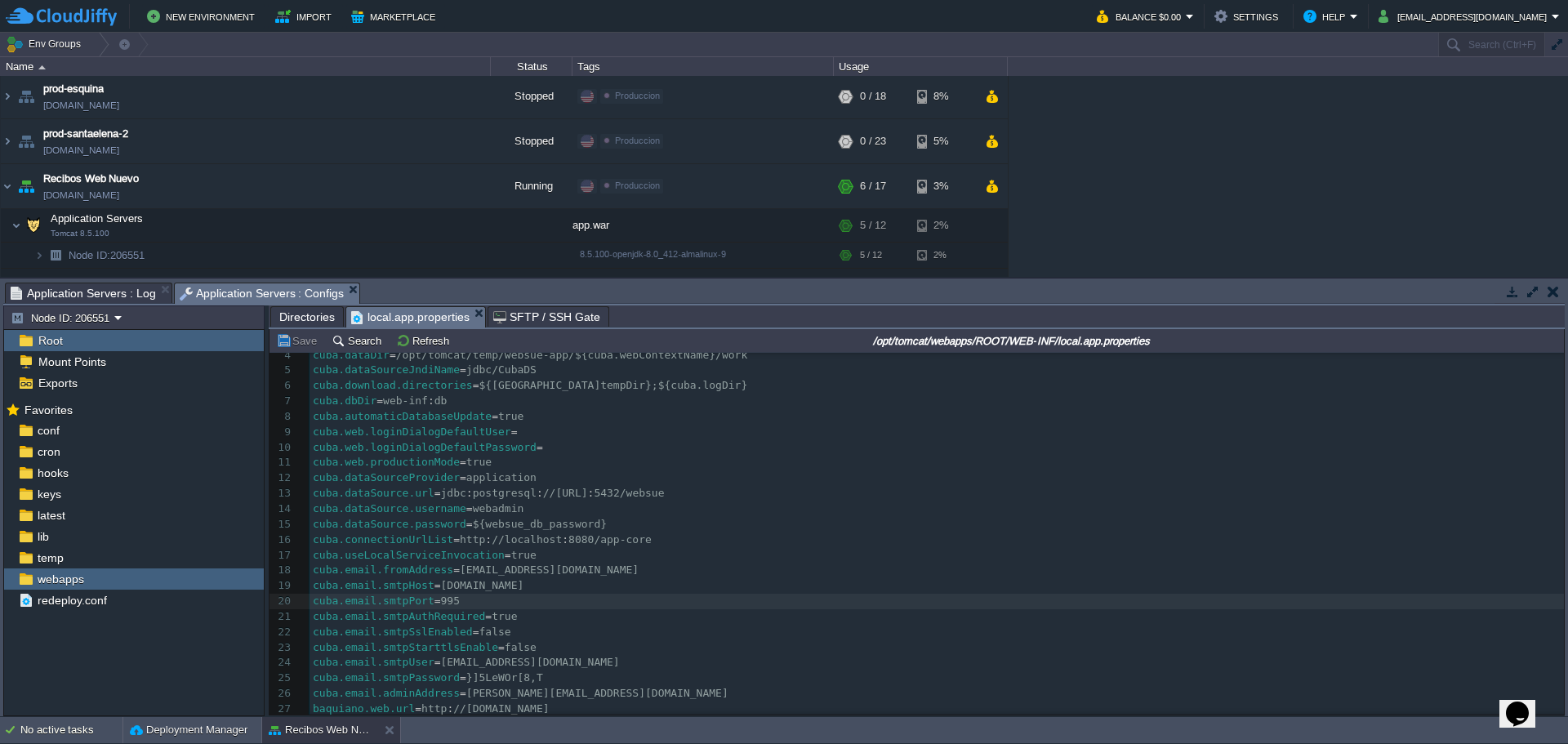
click at [380, 319] on span "local.app.properties" at bounding box center [410, 317] width 118 height 20
click at [320, 231] on button "button" at bounding box center [320, 226] width 15 height 15
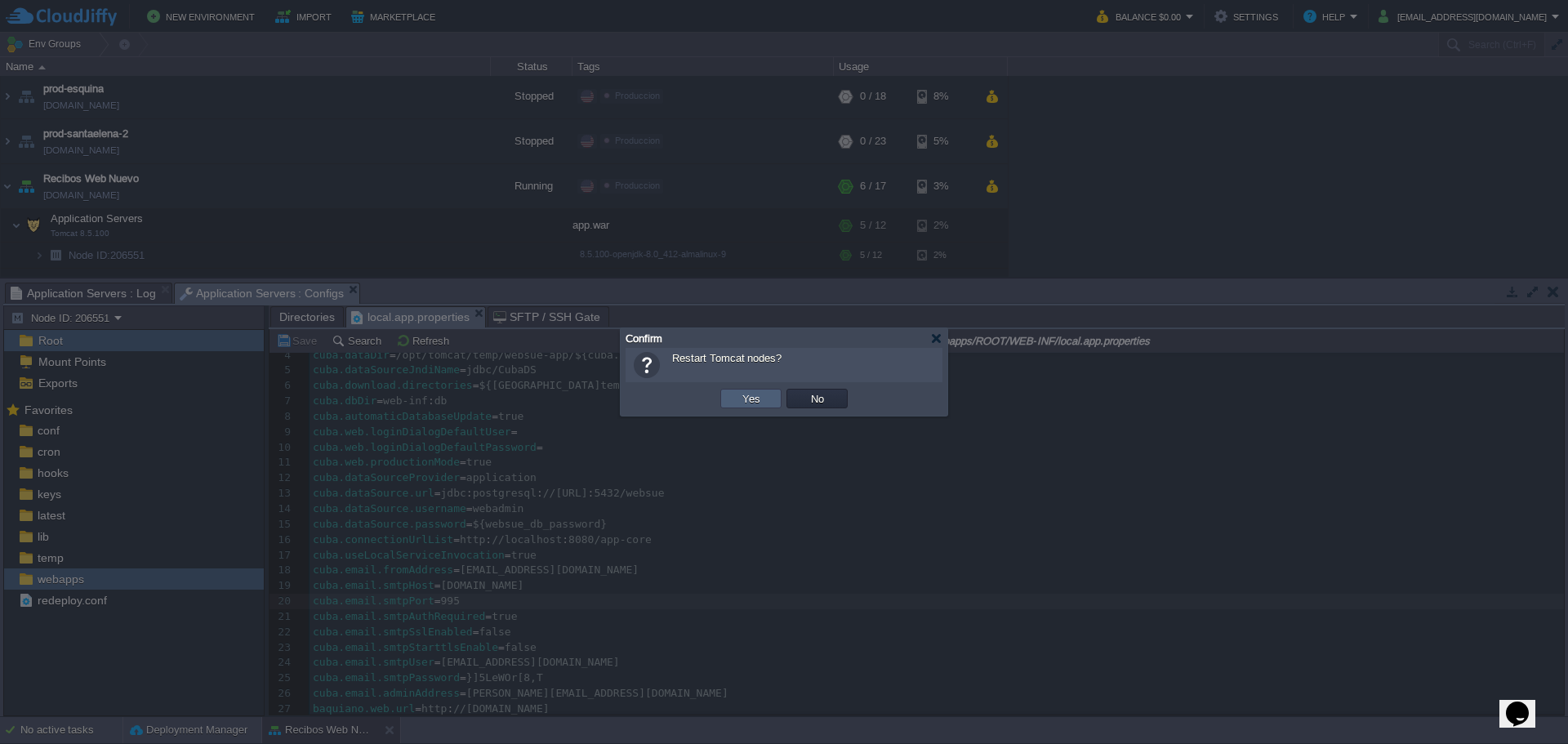
click at [732, 400] on td "Yes" at bounding box center [751, 398] width 61 height 20
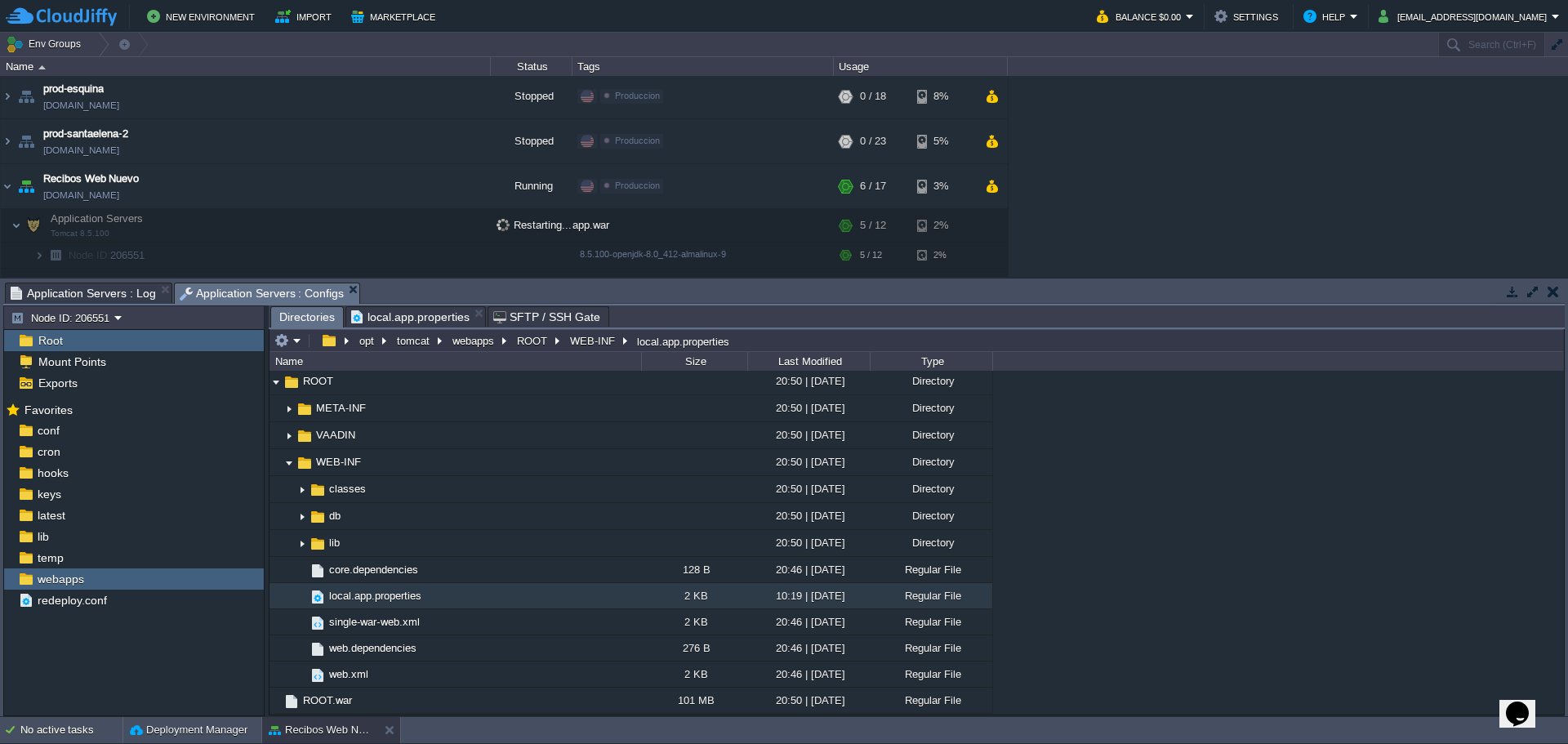
click at [296, 322] on span "Directories" at bounding box center [307, 317] width 56 height 20
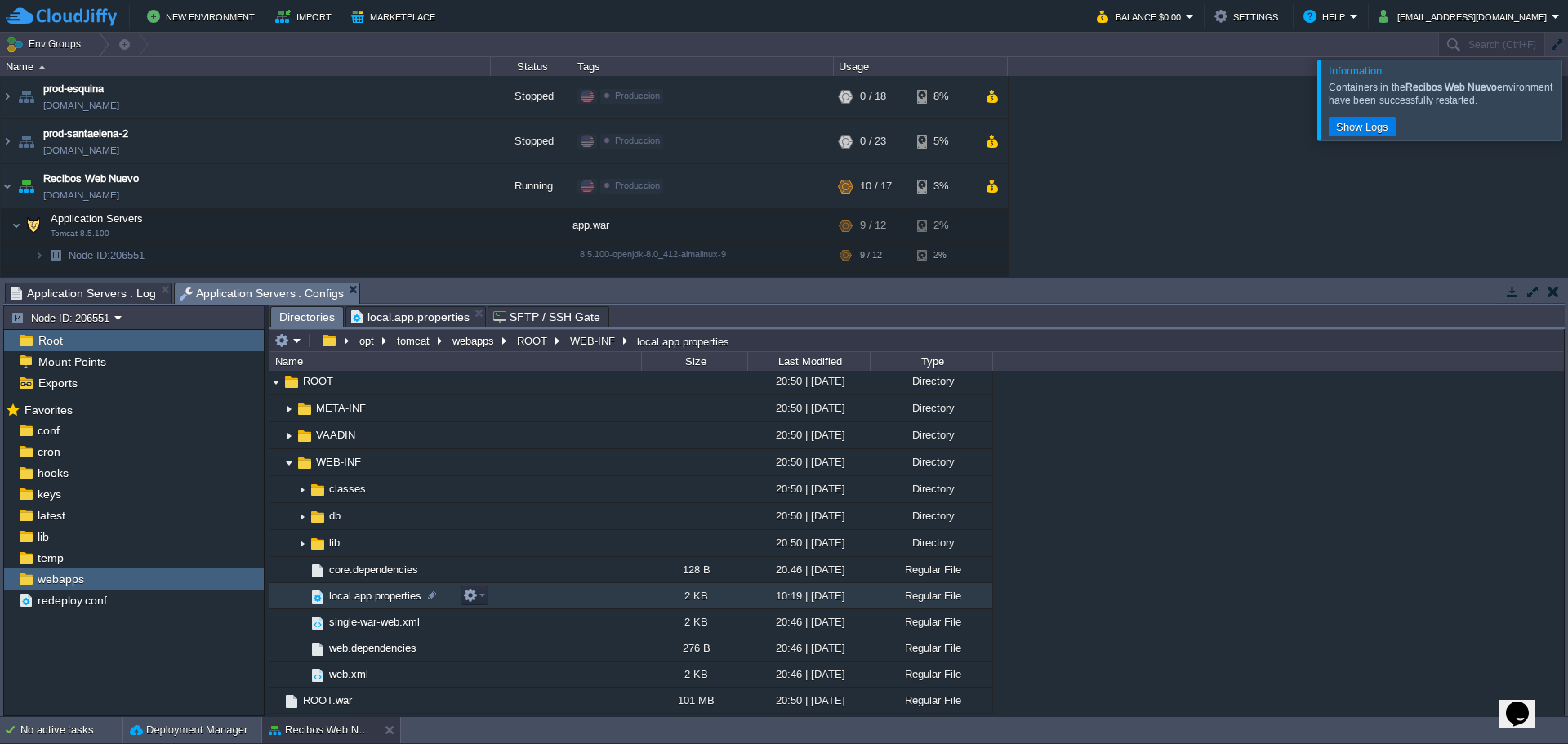
click at [383, 603] on span "local.app.properties" at bounding box center [375, 595] width 98 height 14
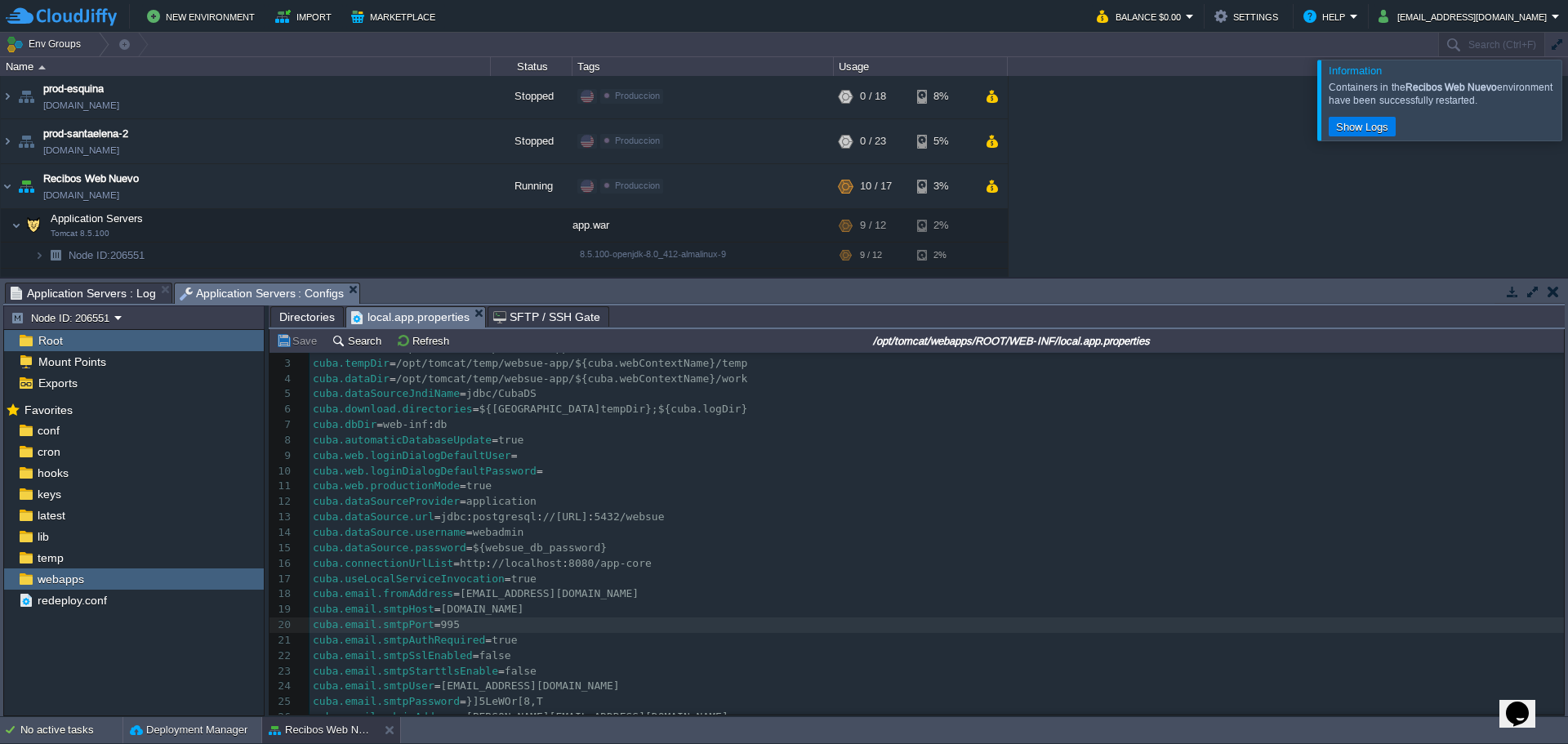
scroll to position [60, 0]
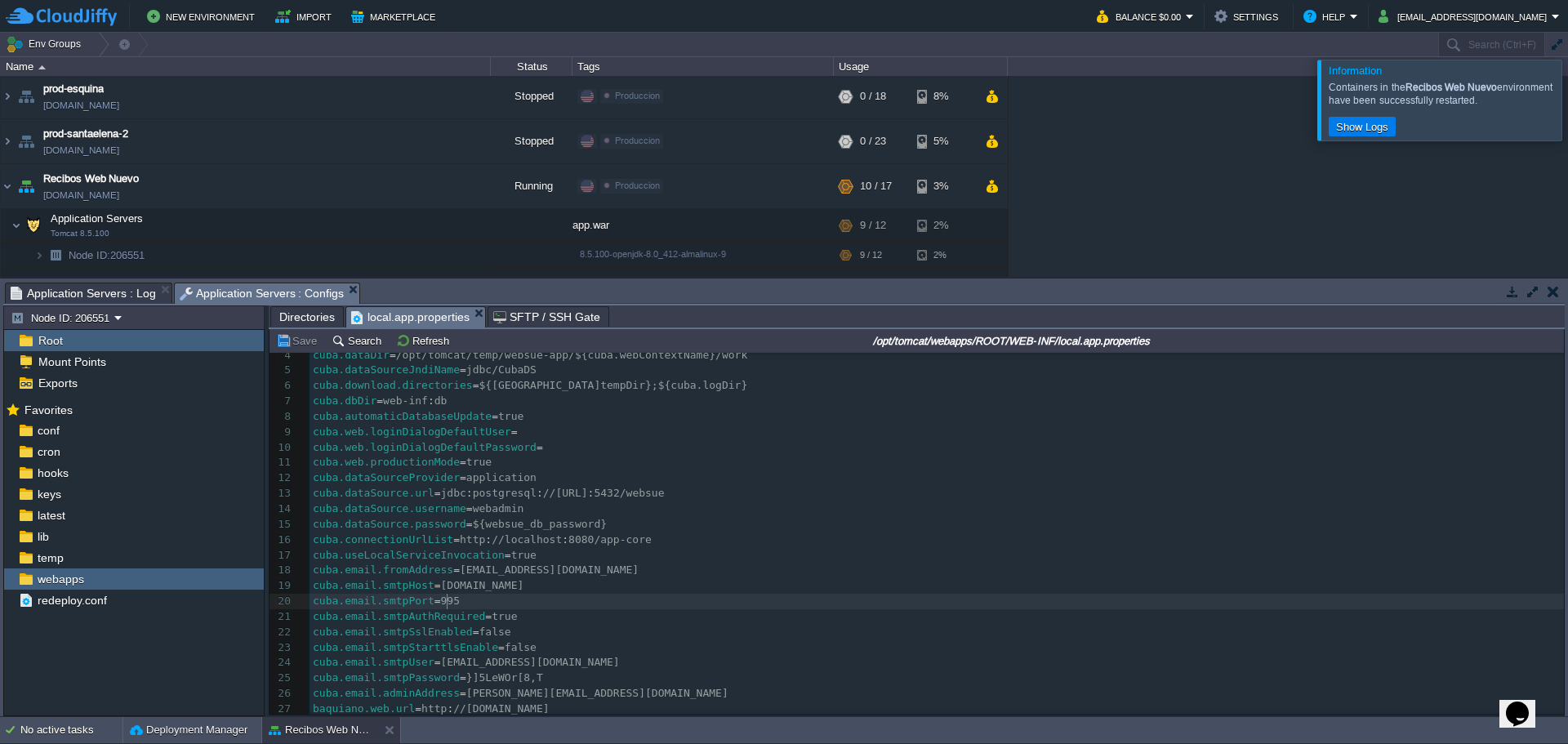
click at [504, 601] on pre "cuba.email.smtpPort = 995" at bounding box center [936, 602] width 1254 height 16
click at [586, 635] on pre "cuba.email.smtpSslEnabled = false" at bounding box center [936, 632] width 1254 height 16
paste textarea "t"
type textarea "true"
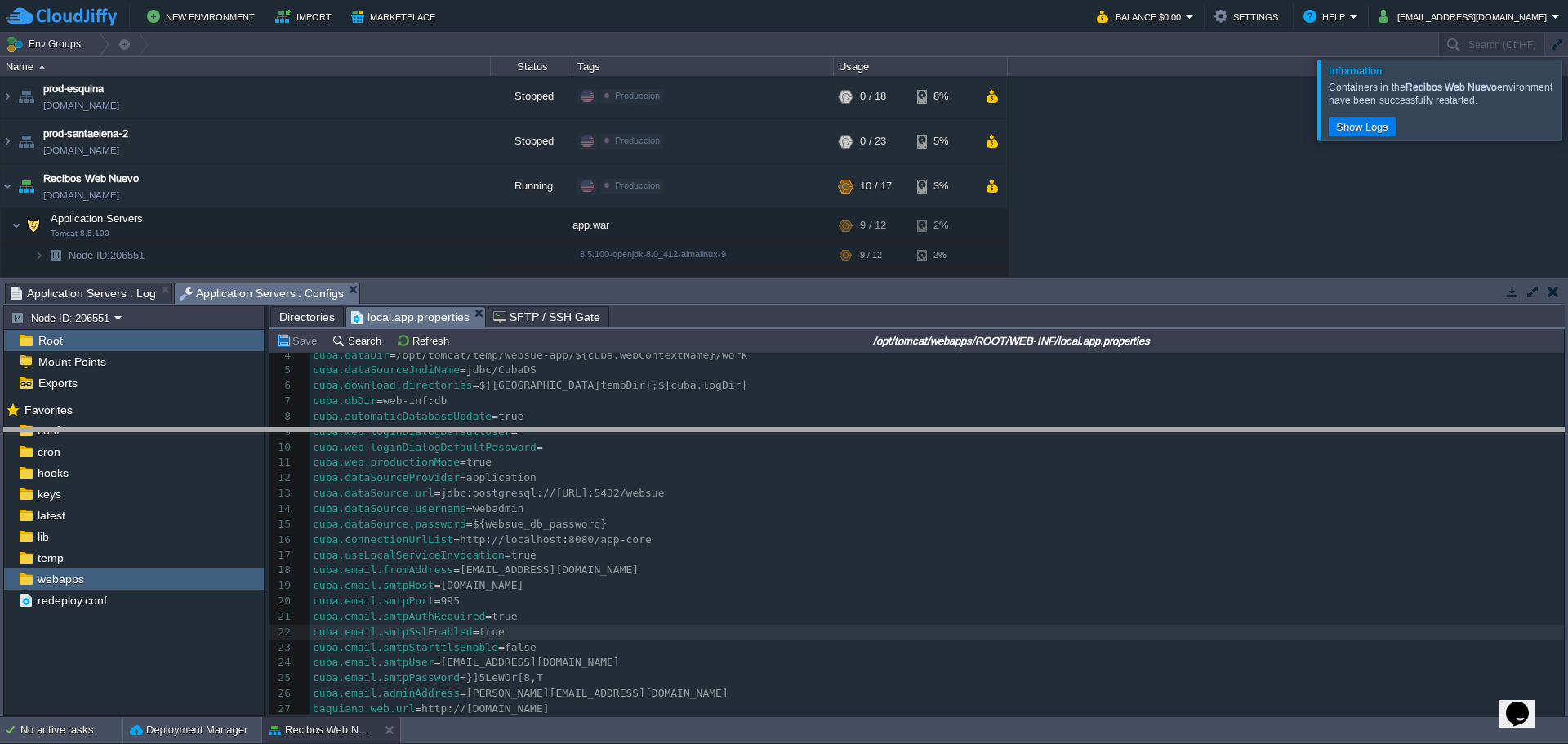
drag, startPoint x: 662, startPoint y: 293, endPoint x: 680, endPoint y: 439, distance: 147.1
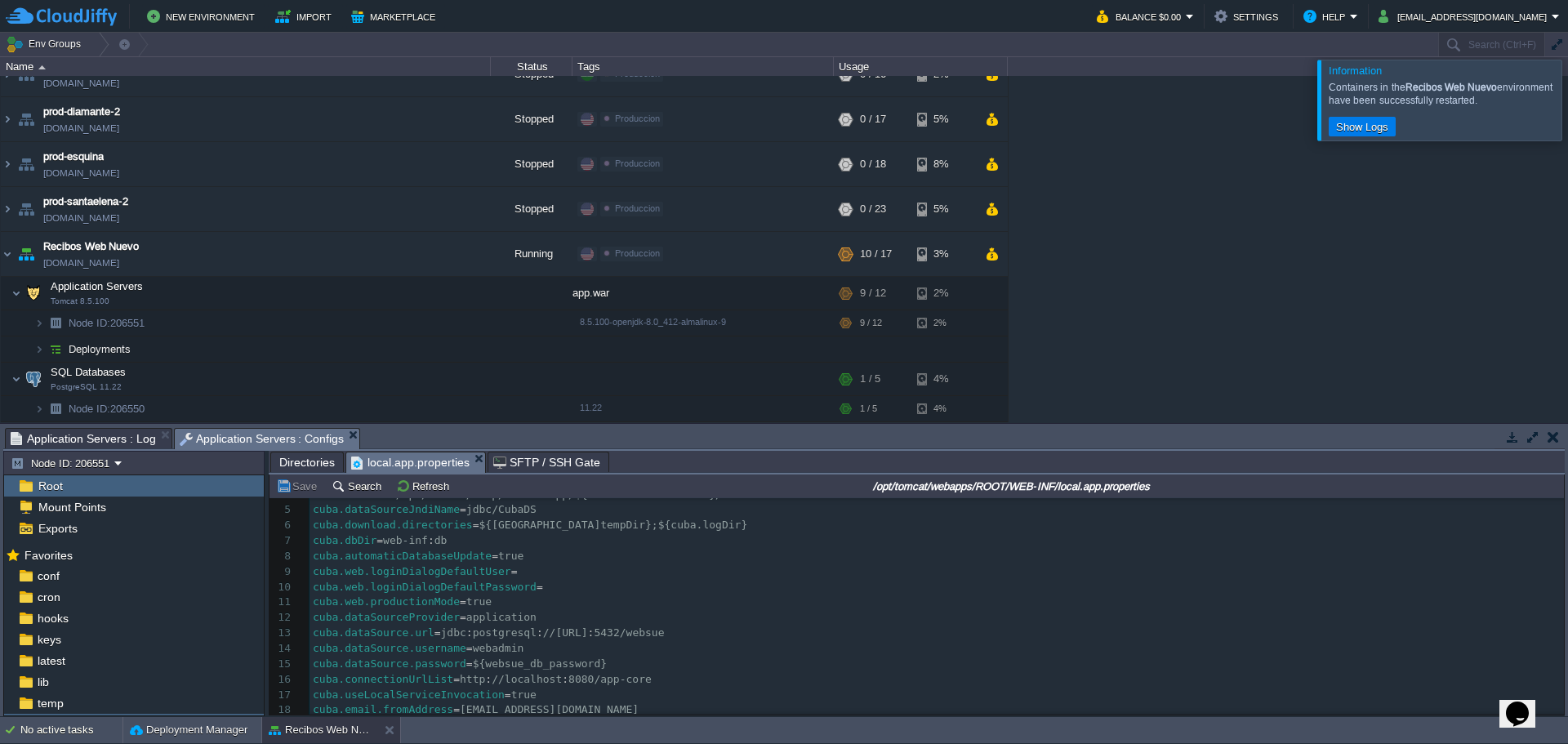
scroll to position [428, 0]
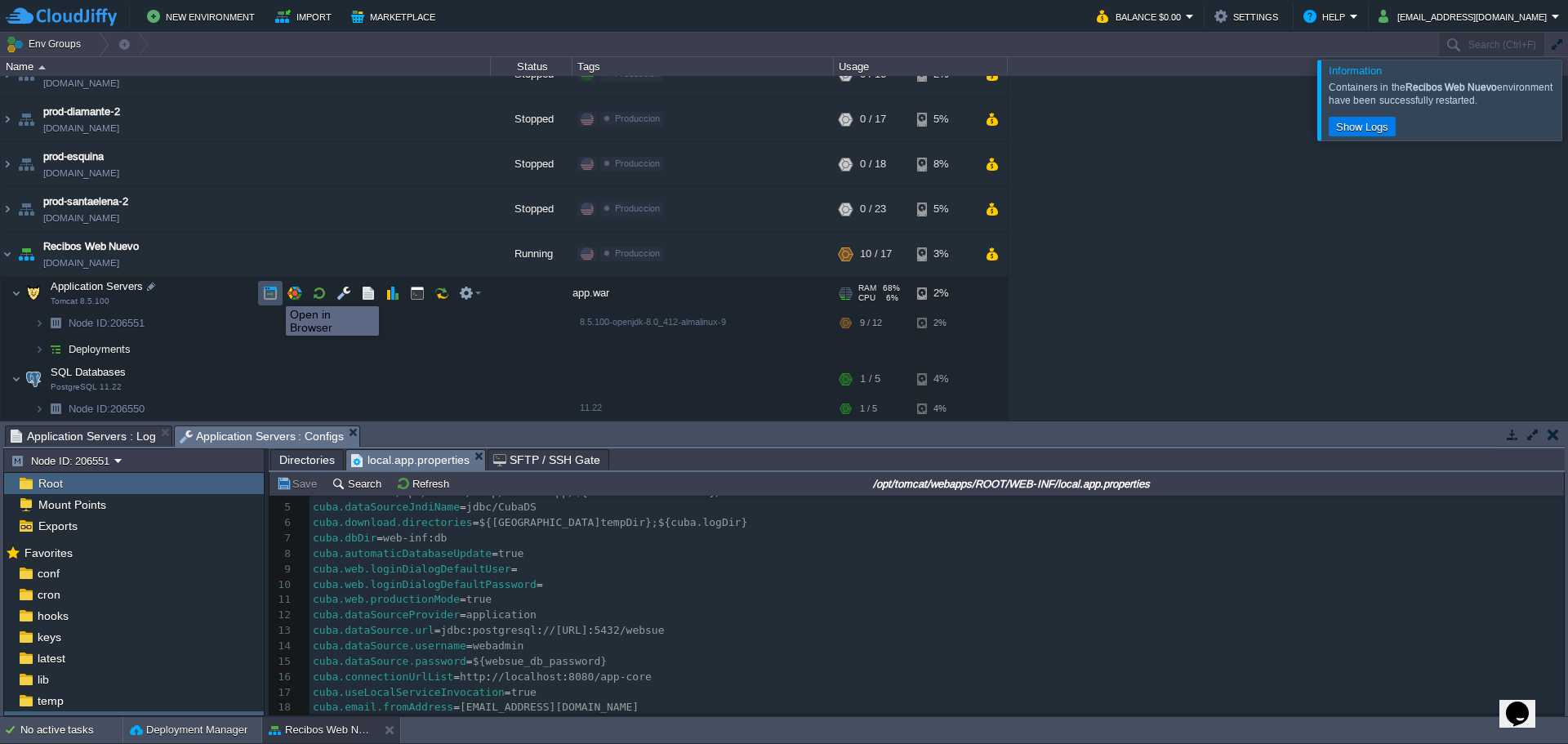
click at [270, 292] on button "button" at bounding box center [270, 293] width 15 height 15
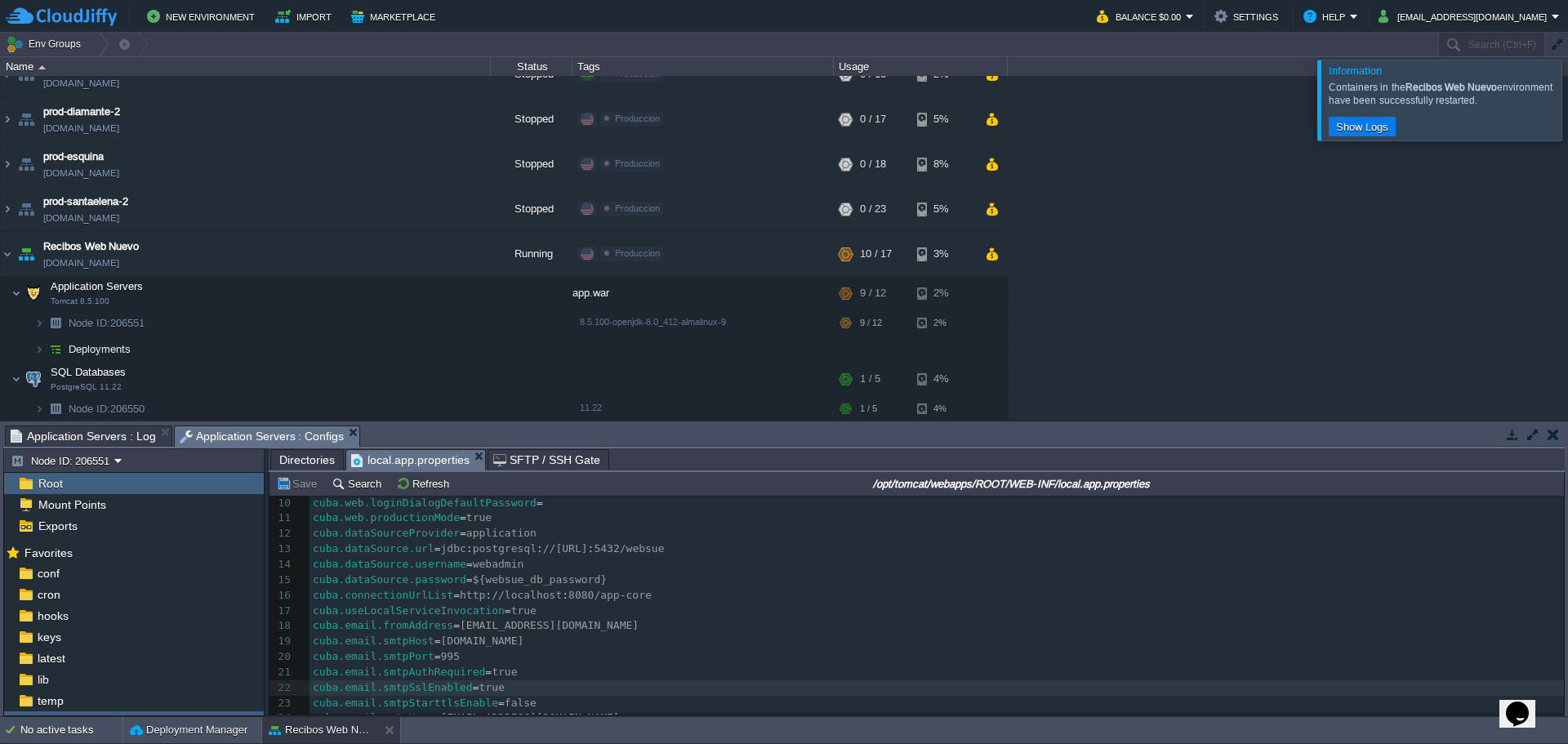
scroll to position [6, 0]
click at [520, 691] on pre "cuba.email.smtpSslEnabled = true" at bounding box center [936, 688] width 1254 height 16
type textarea "true"
click at [427, 493] on td "Refresh" at bounding box center [425, 484] width 63 height 20
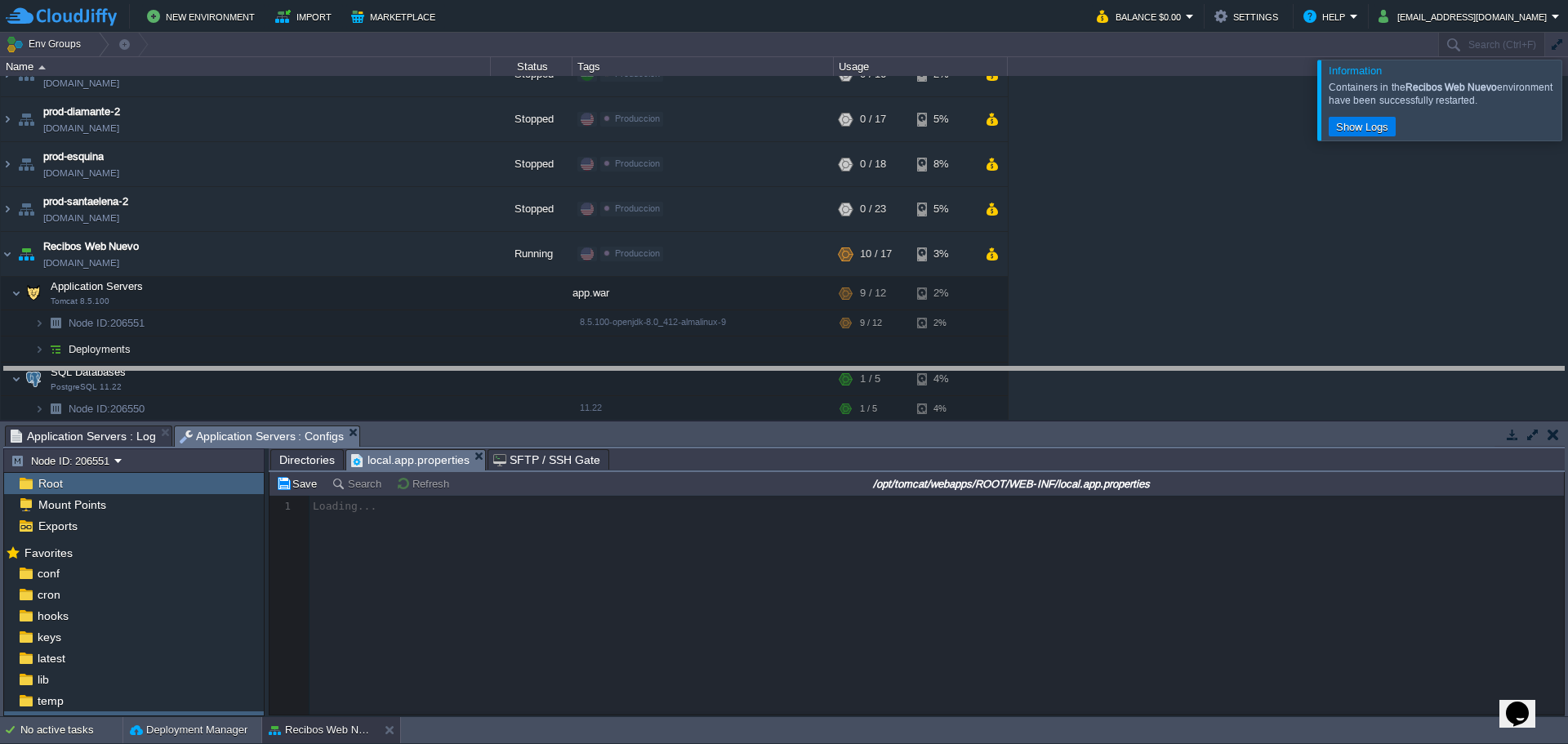
drag, startPoint x: 613, startPoint y: 436, endPoint x: 643, endPoint y: 313, distance: 126.6
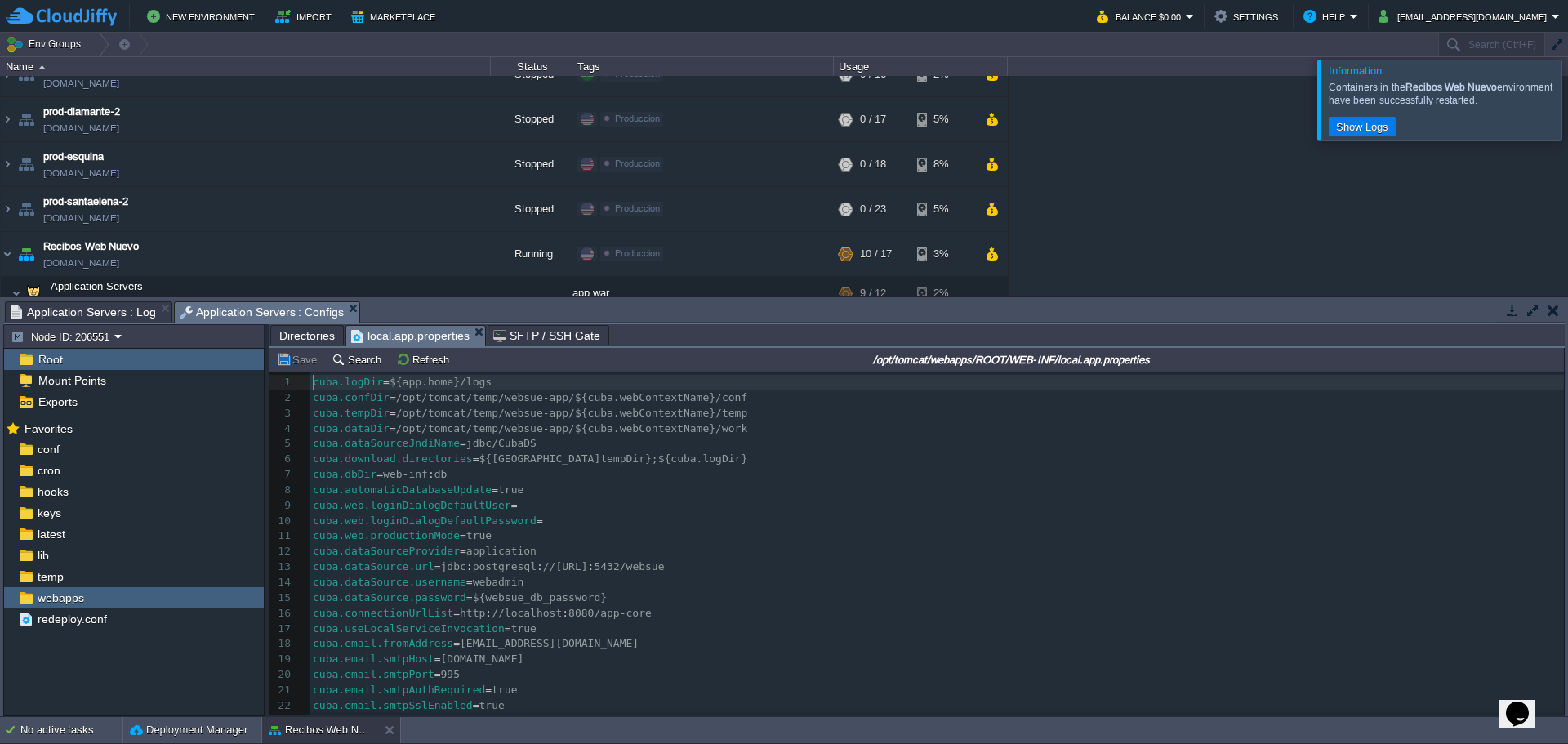
scroll to position [95, 0]
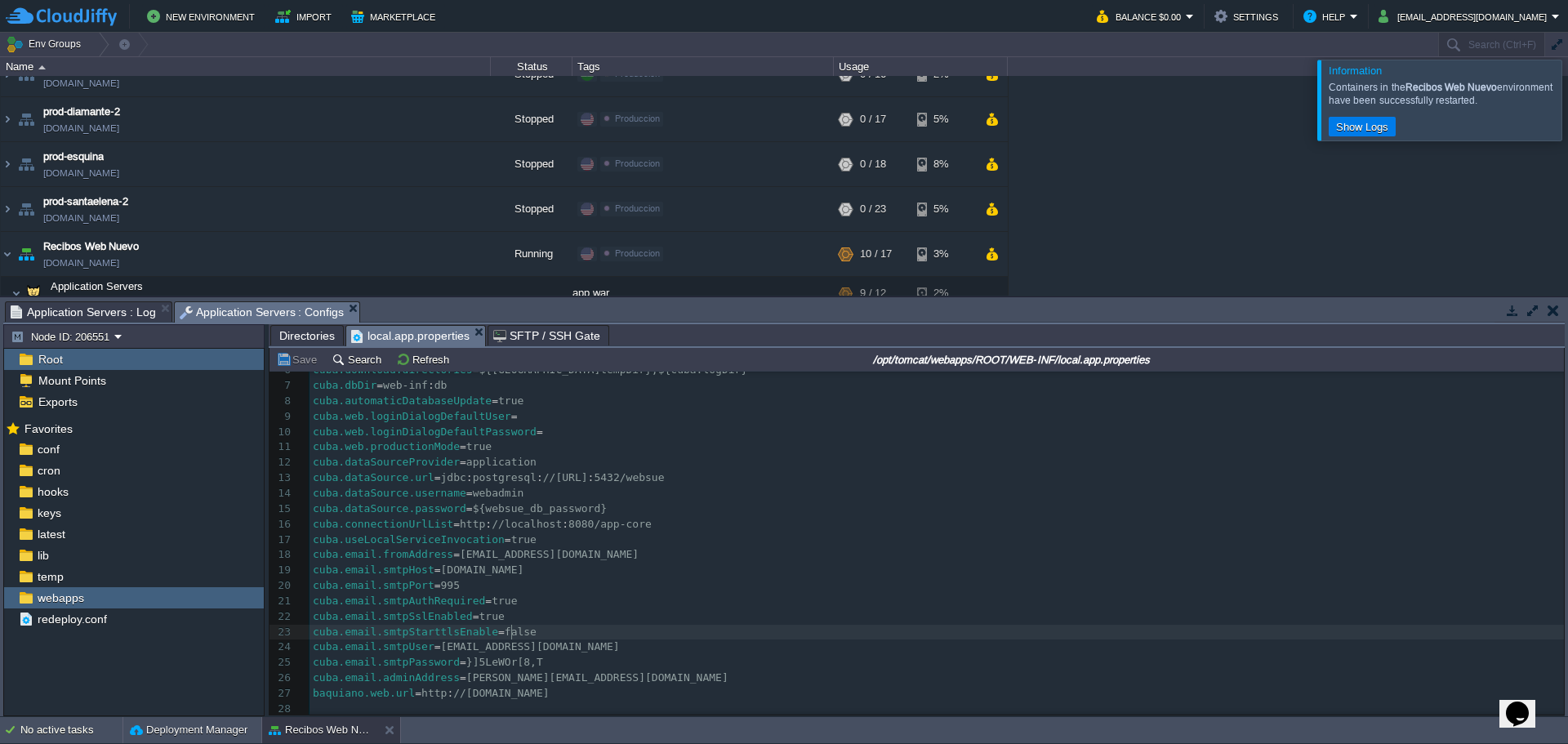
click at [509, 628] on span "false" at bounding box center [520, 631] width 32 height 12
type textarea "false"
click at [480, 610] on span "true" at bounding box center [492, 616] width 25 height 12
type textarea "true"
click at [509, 626] on span "false" at bounding box center [520, 631] width 32 height 12
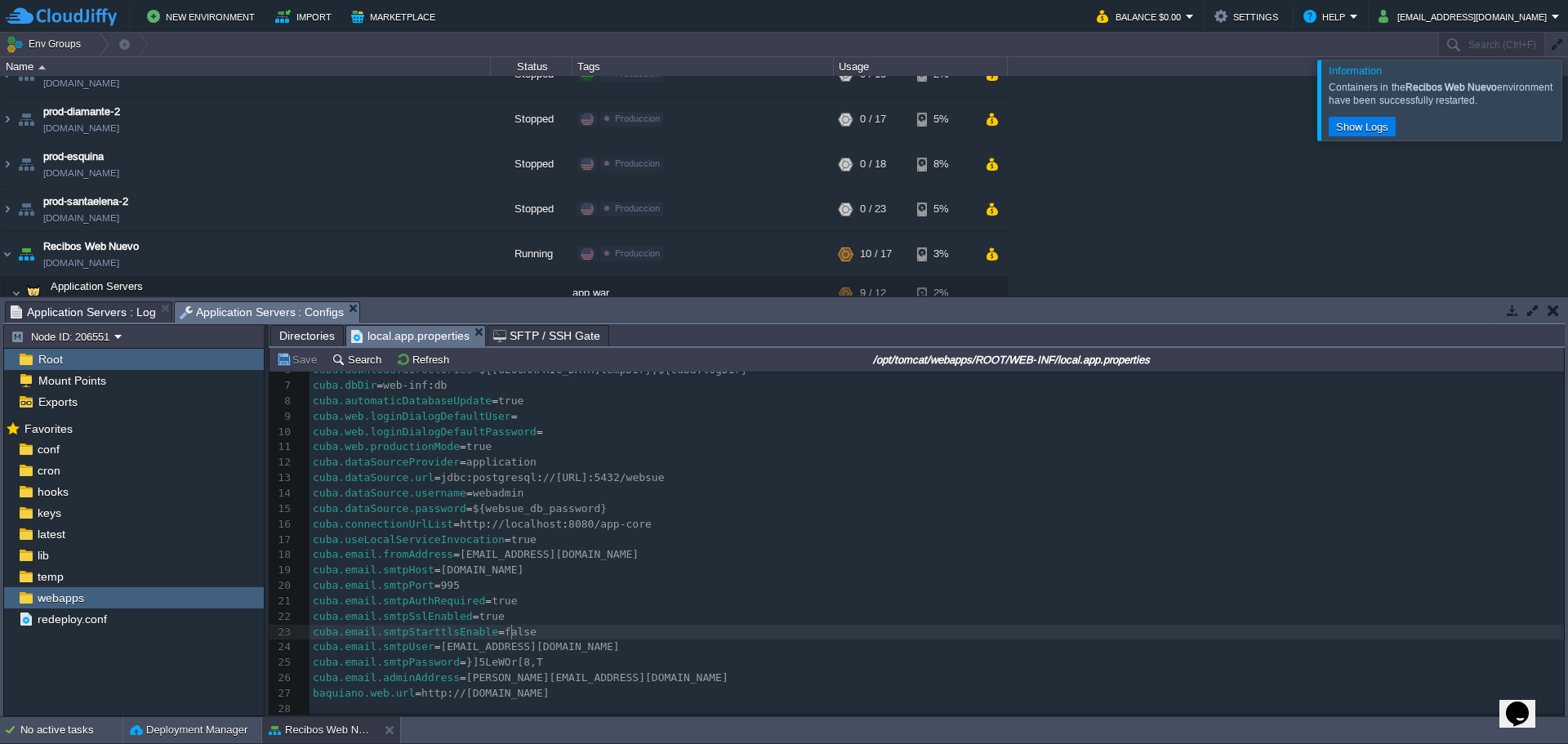
type textarea "false"
click at [494, 618] on pre "cuba.email.smtpSslEnabled = true" at bounding box center [936, 617] width 1254 height 16
type textarea "false"
click at [441, 585] on span "995" at bounding box center [450, 585] width 19 height 12
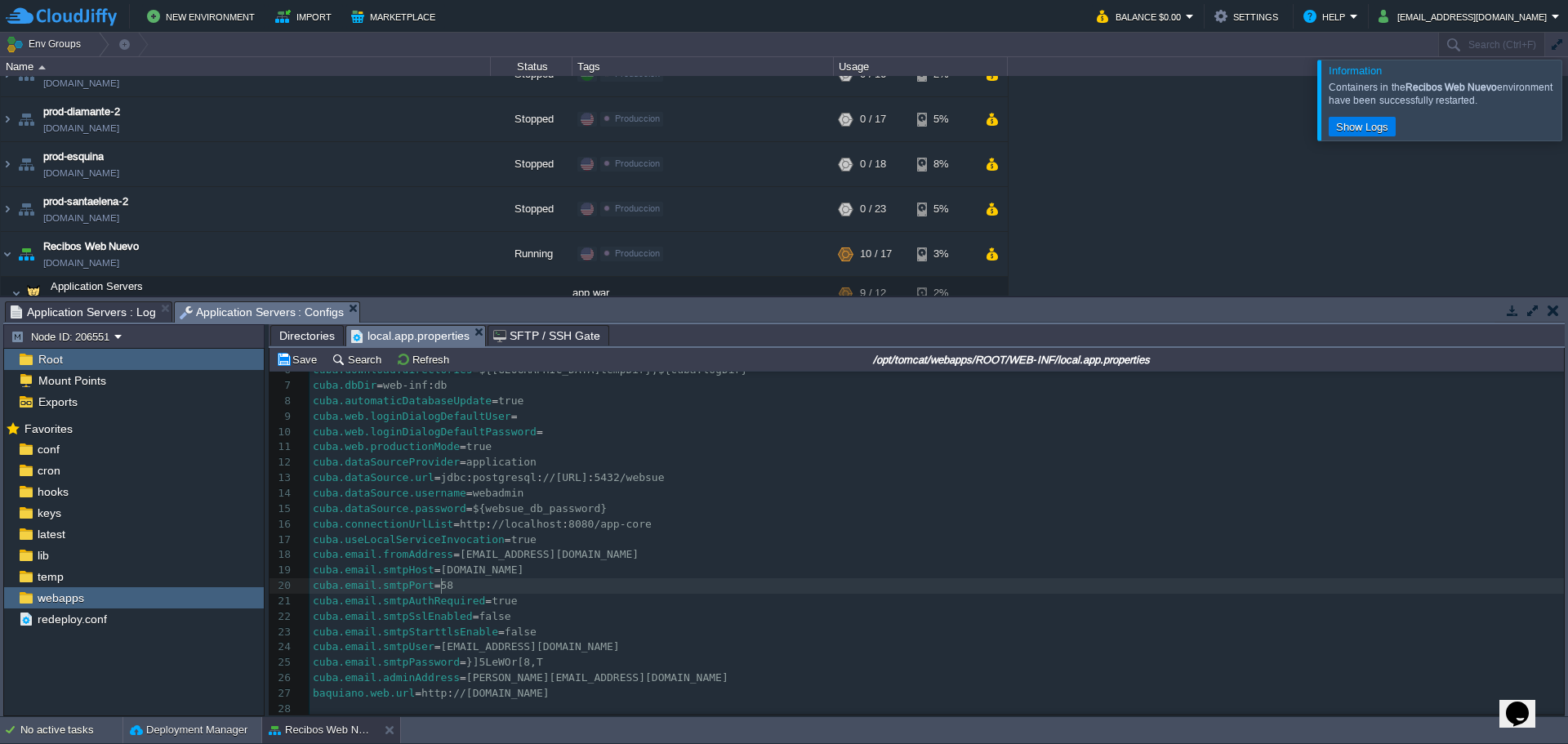
scroll to position [6, 17]
type textarea "587"
click at [411, 360] on button "Refresh" at bounding box center [425, 360] width 58 height 15
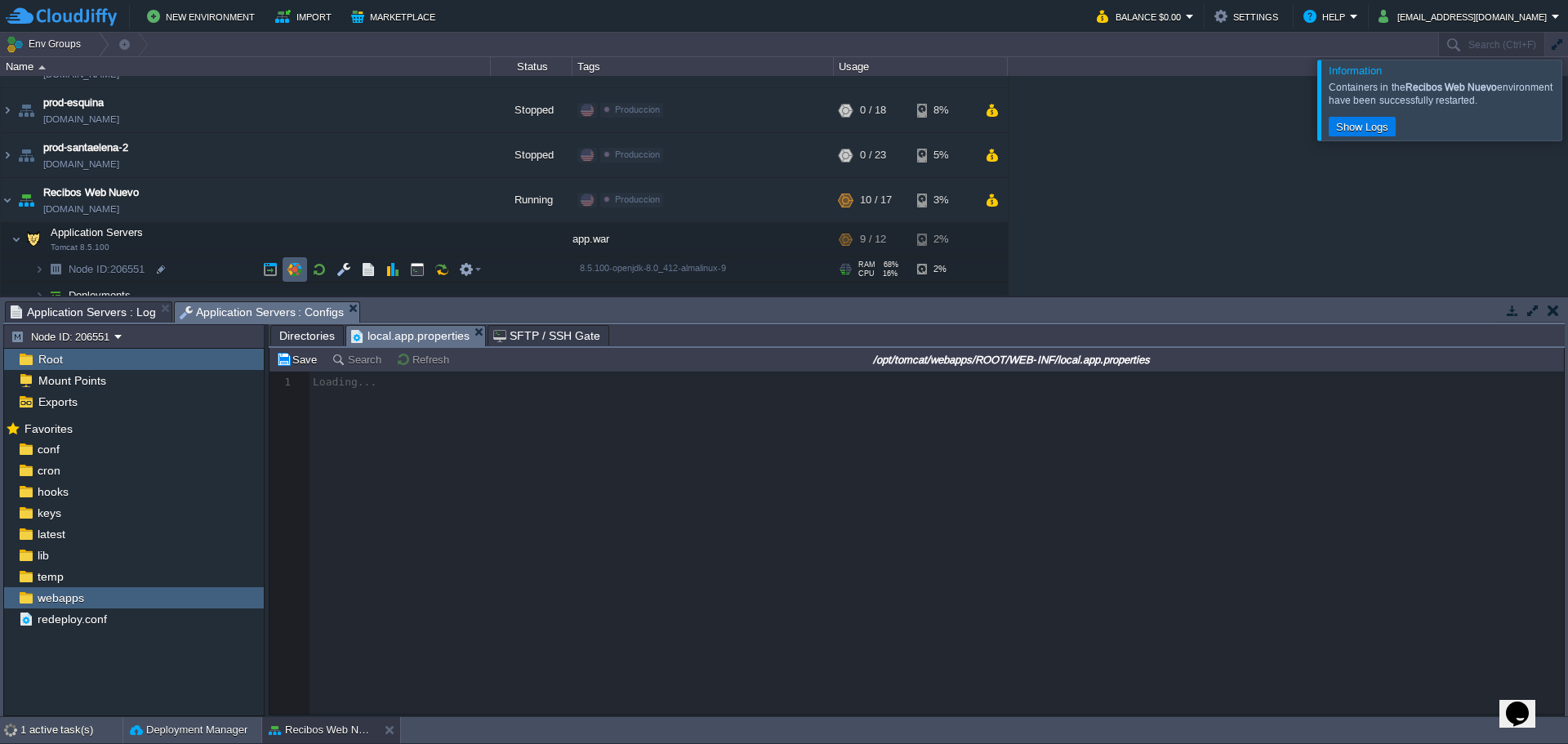
scroll to position [510, 0]
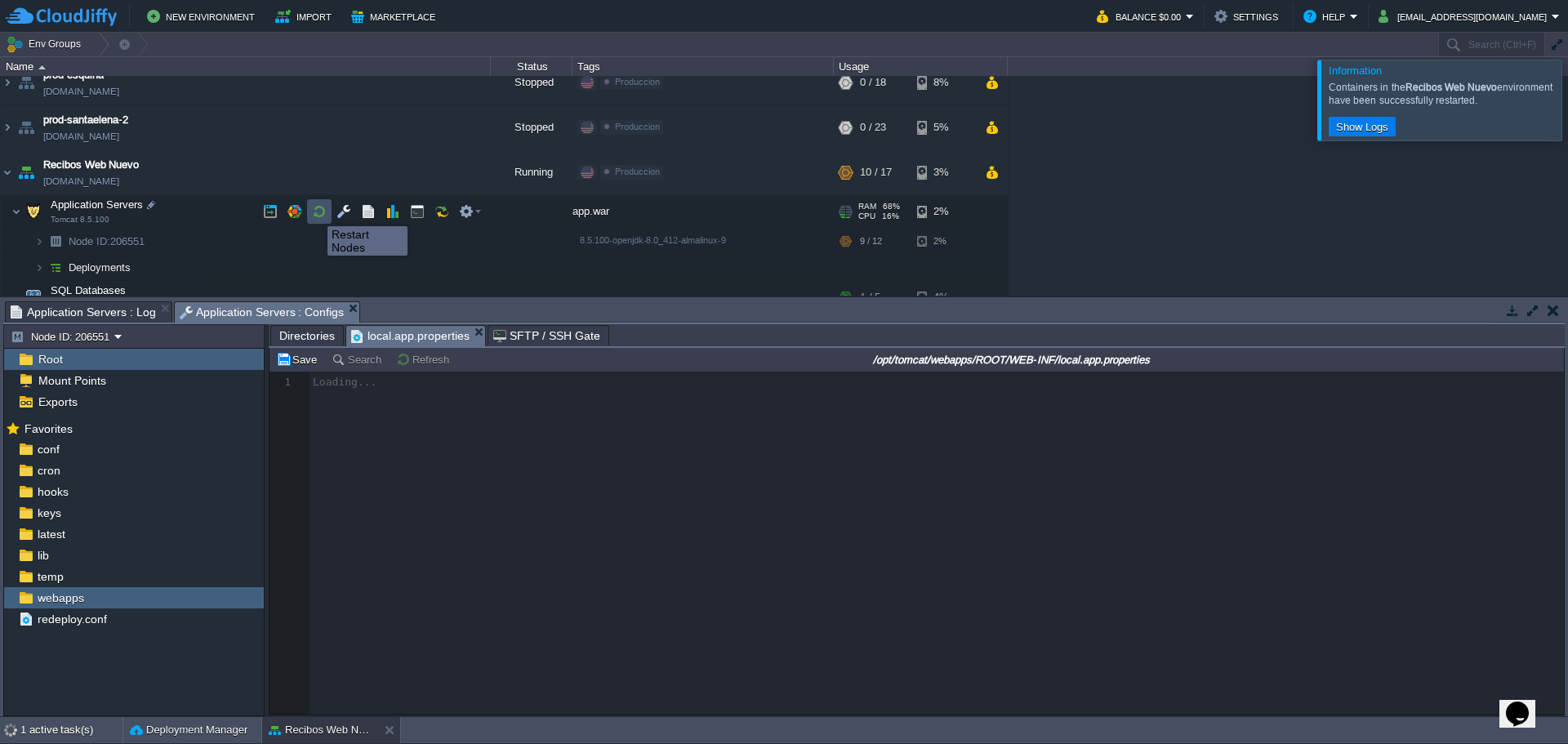
click at [315, 212] on button "button" at bounding box center [320, 212] width 15 height 15
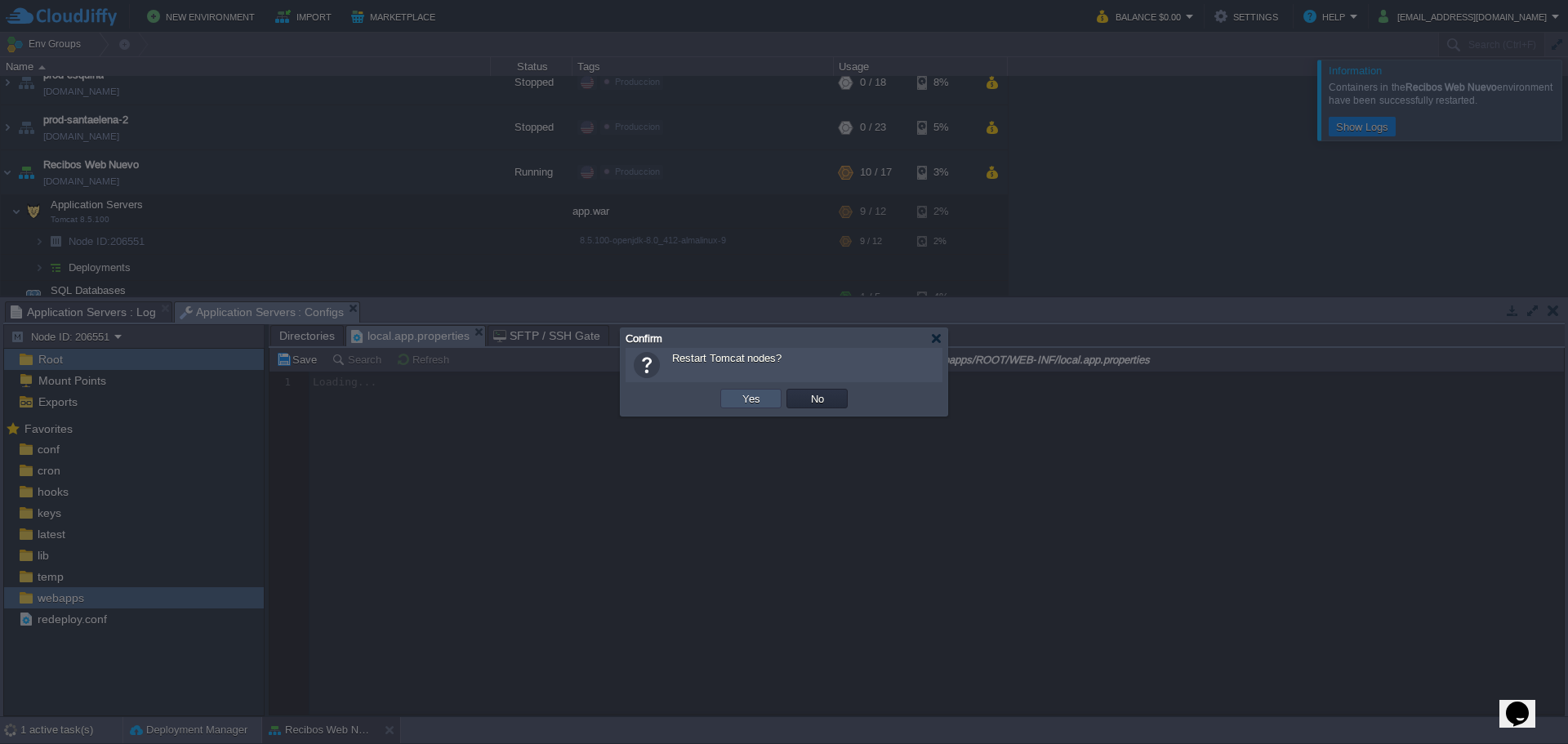
click at [755, 402] on button "Yes" at bounding box center [751, 399] width 28 height 15
